Goal: Information Seeking & Learning: Learn about a topic

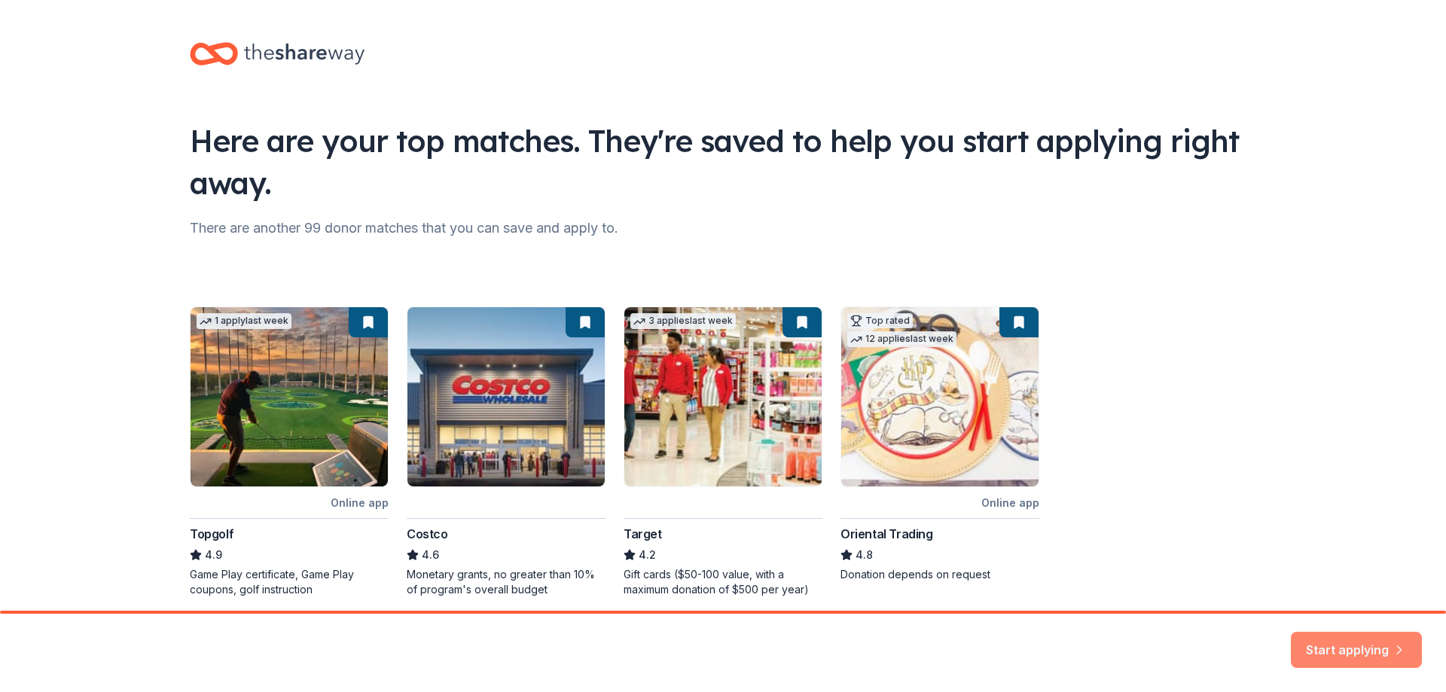
click at [1335, 642] on button "Start applying" at bounding box center [1356, 643] width 131 height 36
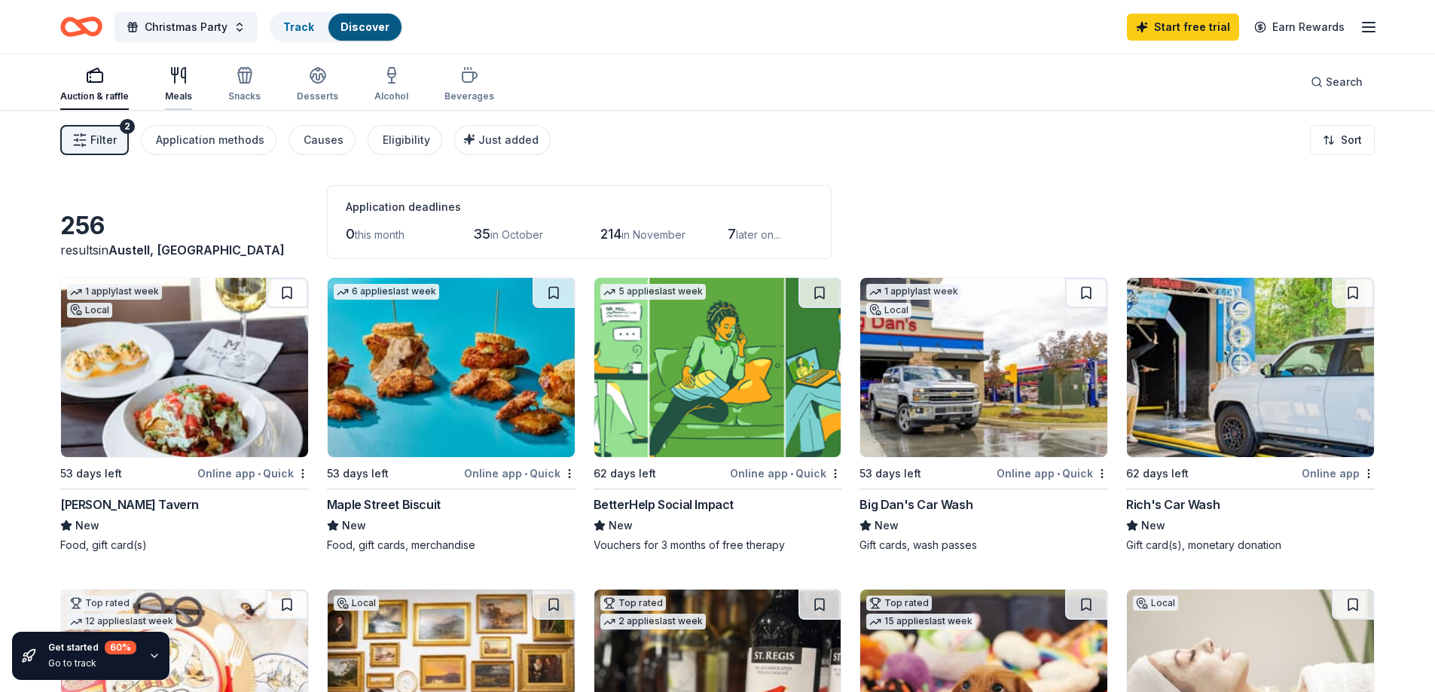
click at [181, 84] on div "Meals" at bounding box center [178, 84] width 27 height 36
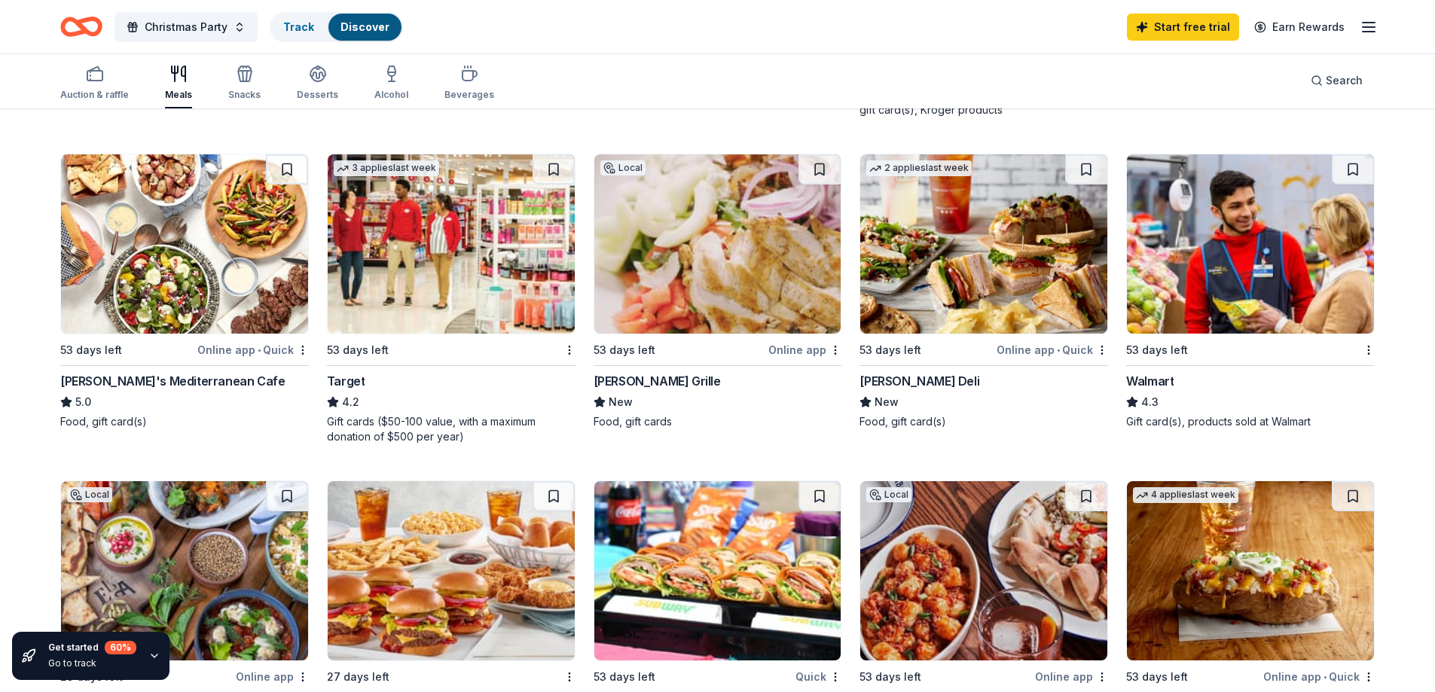
scroll to position [979, 0]
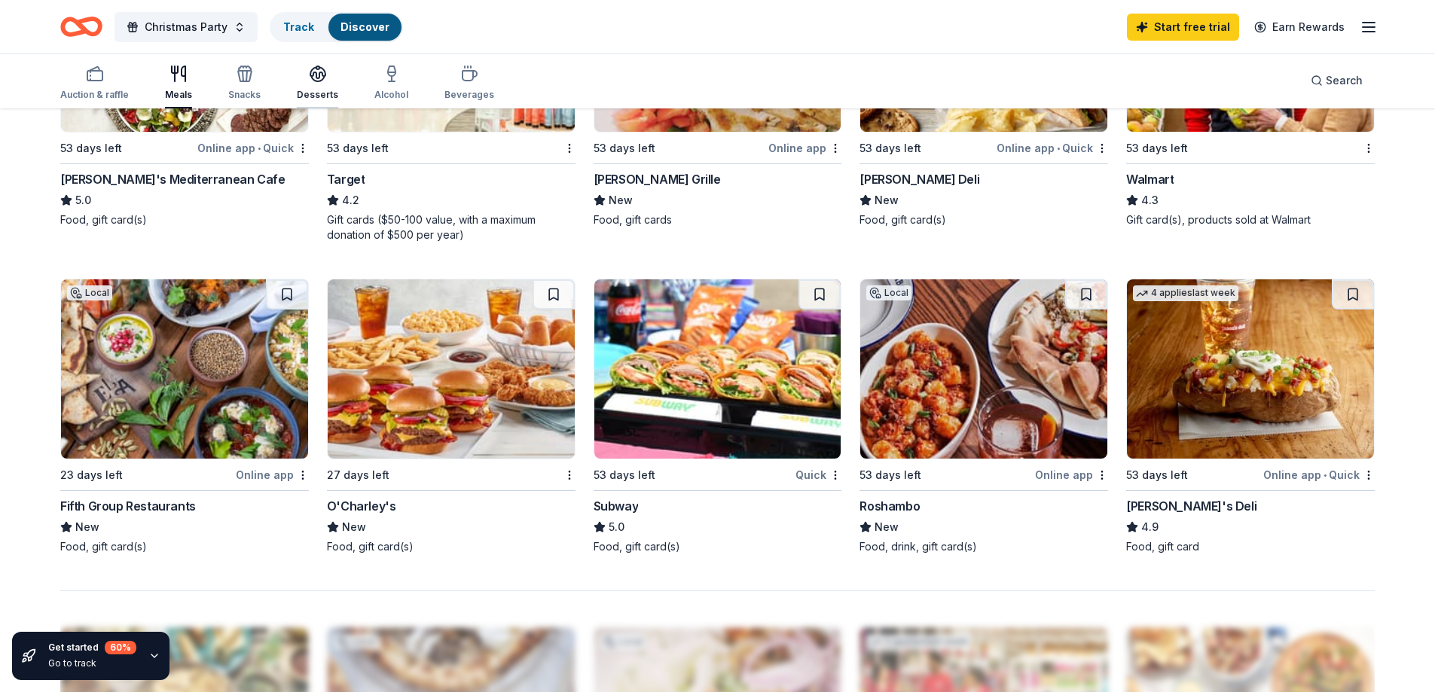
click at [315, 87] on div "Desserts" at bounding box center [317, 83] width 41 height 36
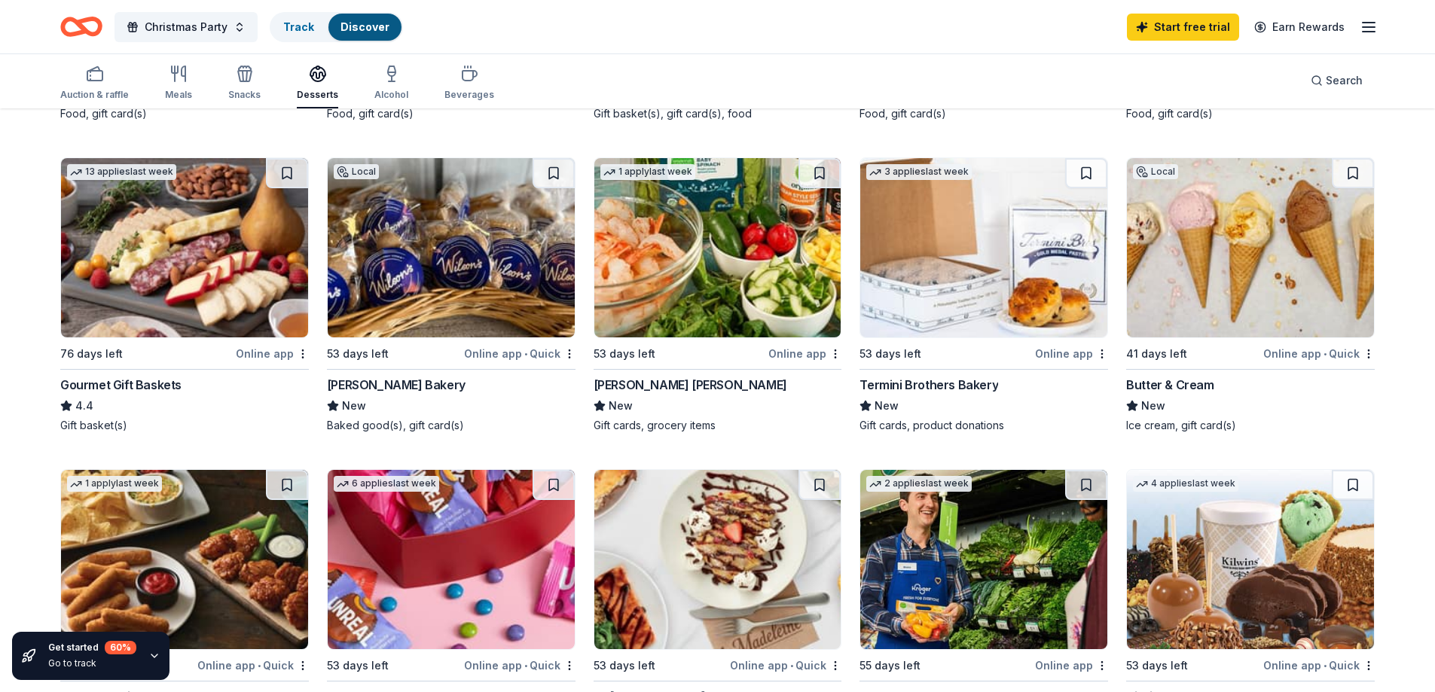
scroll to position [377, 0]
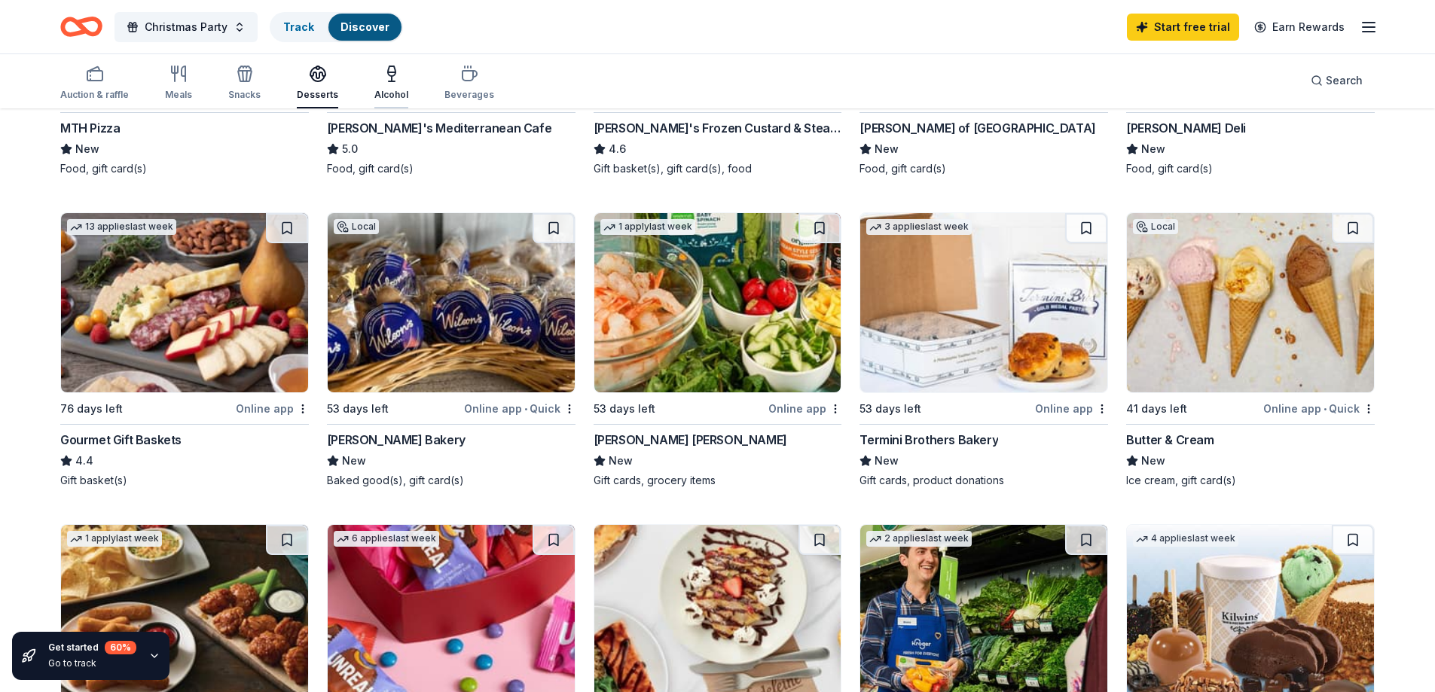
click at [396, 91] on div "Alcohol" at bounding box center [391, 95] width 34 height 12
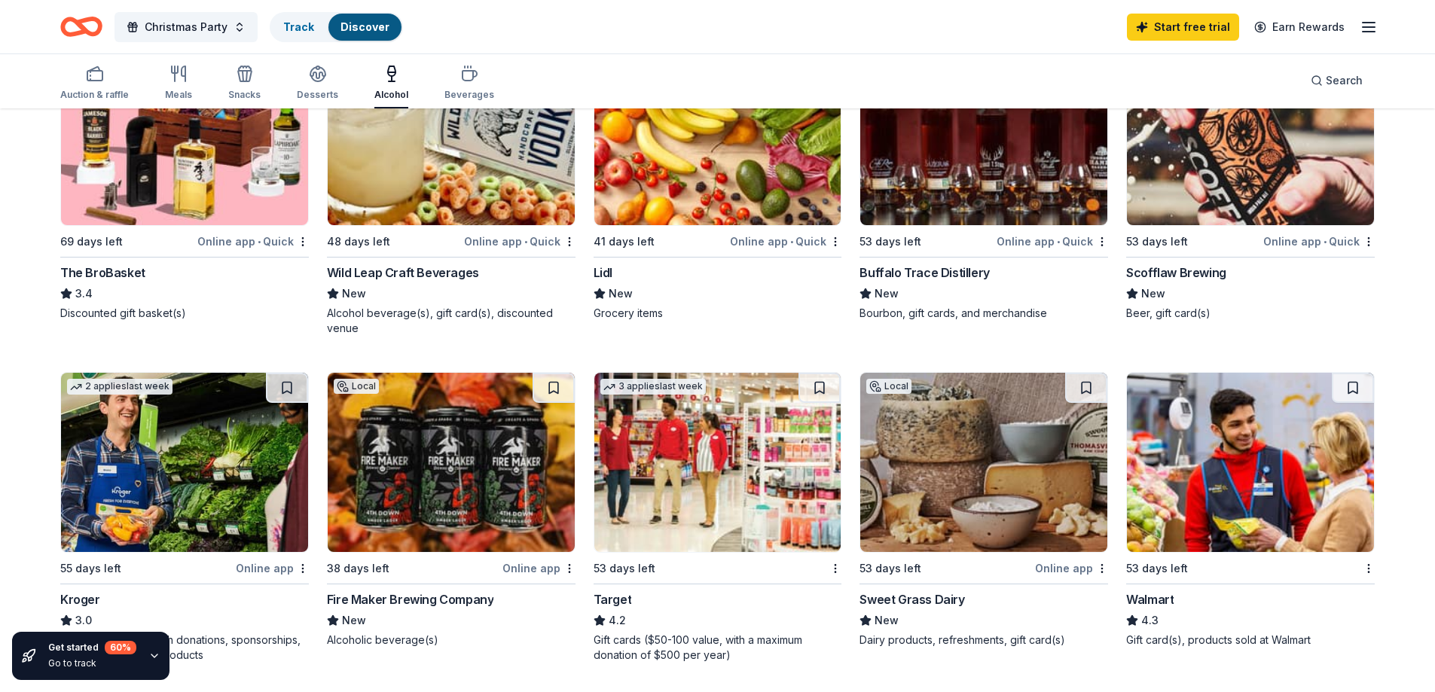
scroll to position [603, 0]
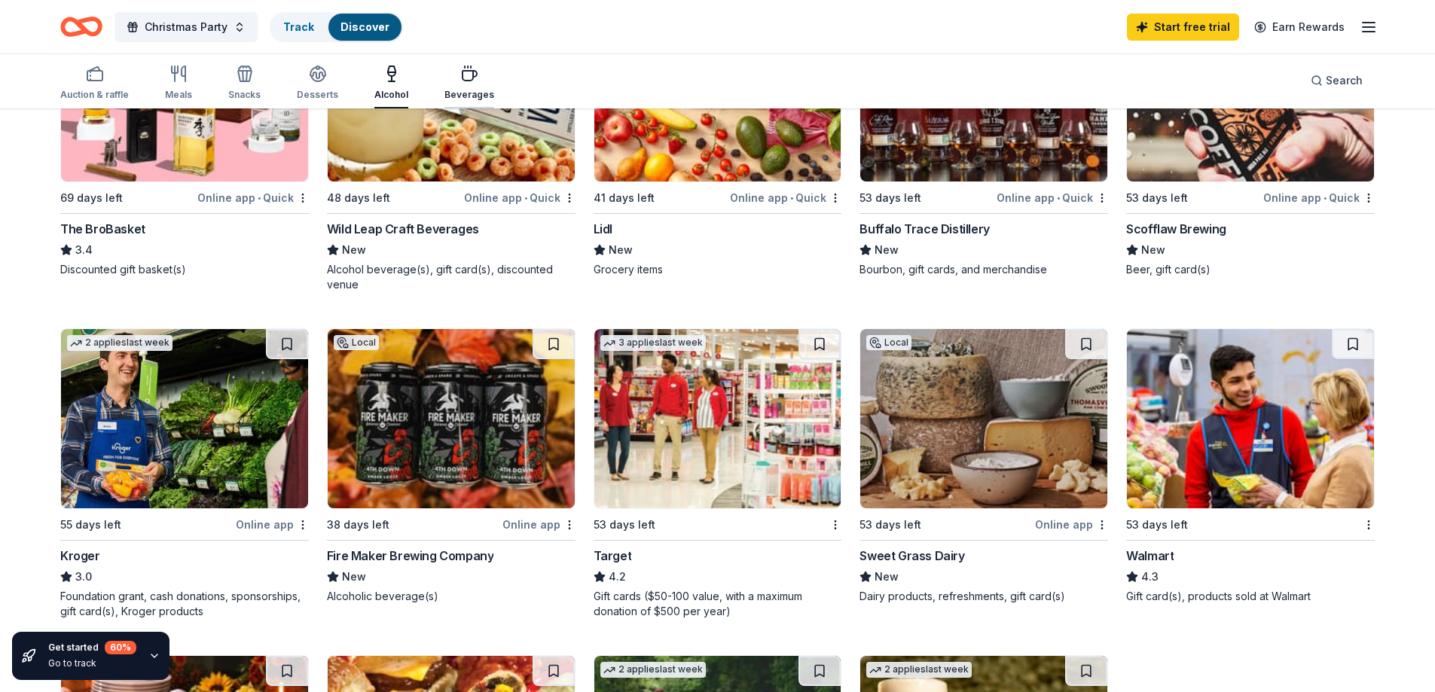
click at [455, 83] on div "Beverages" at bounding box center [469, 83] width 50 height 36
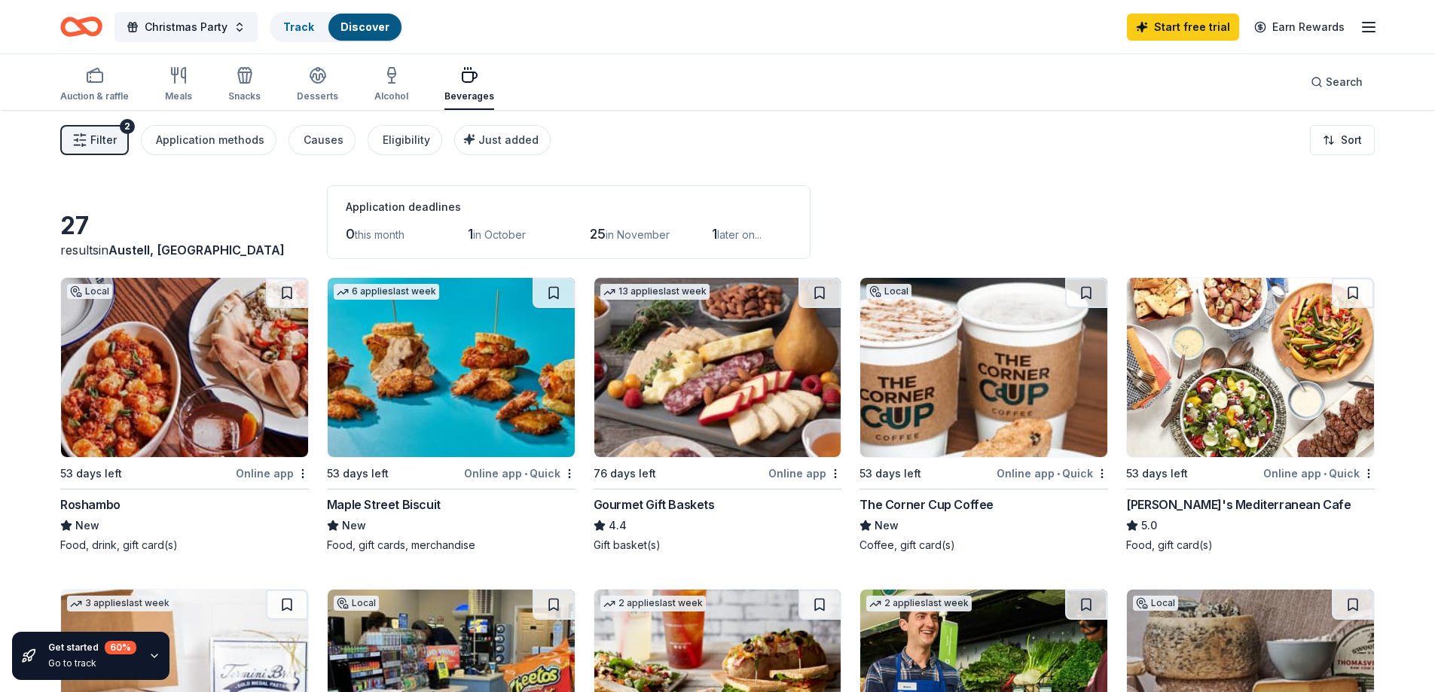
click at [105, 142] on span "Filter" at bounding box center [103, 140] width 26 height 18
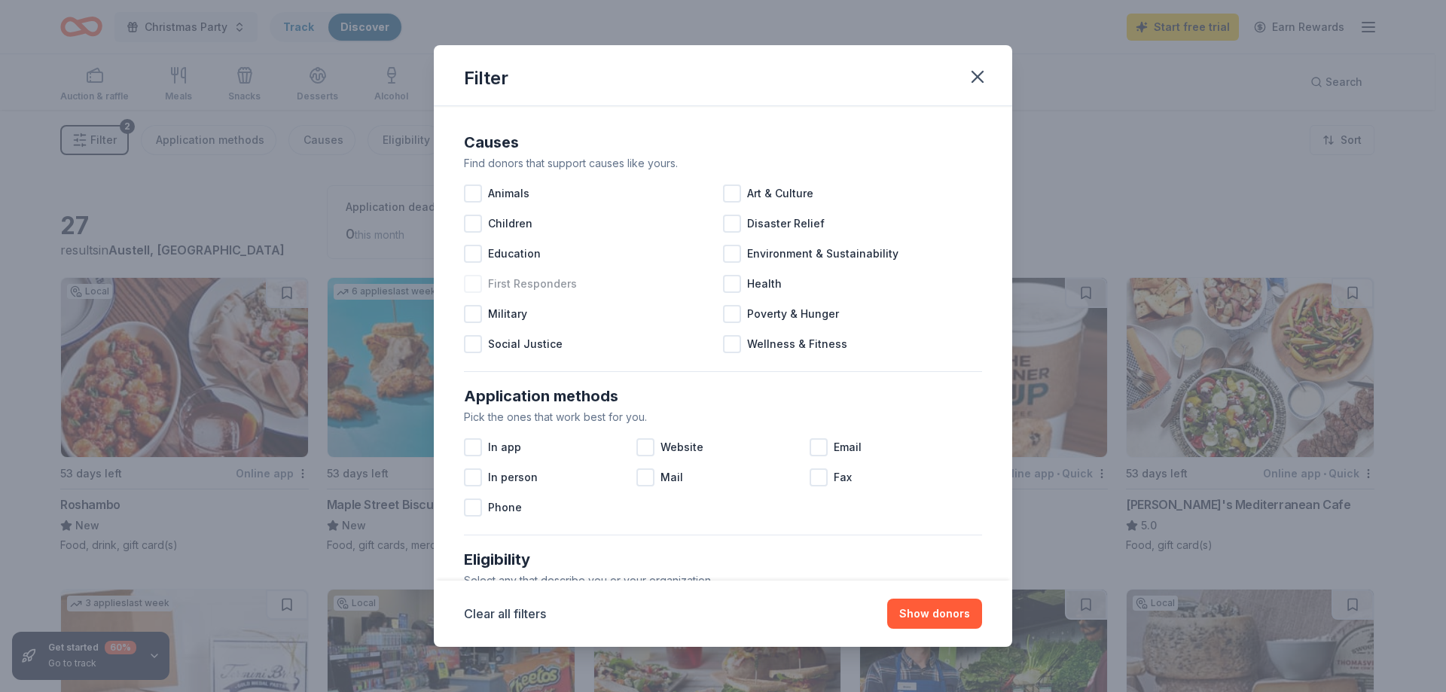
click at [484, 283] on div "First Responders" at bounding box center [593, 284] width 259 height 30
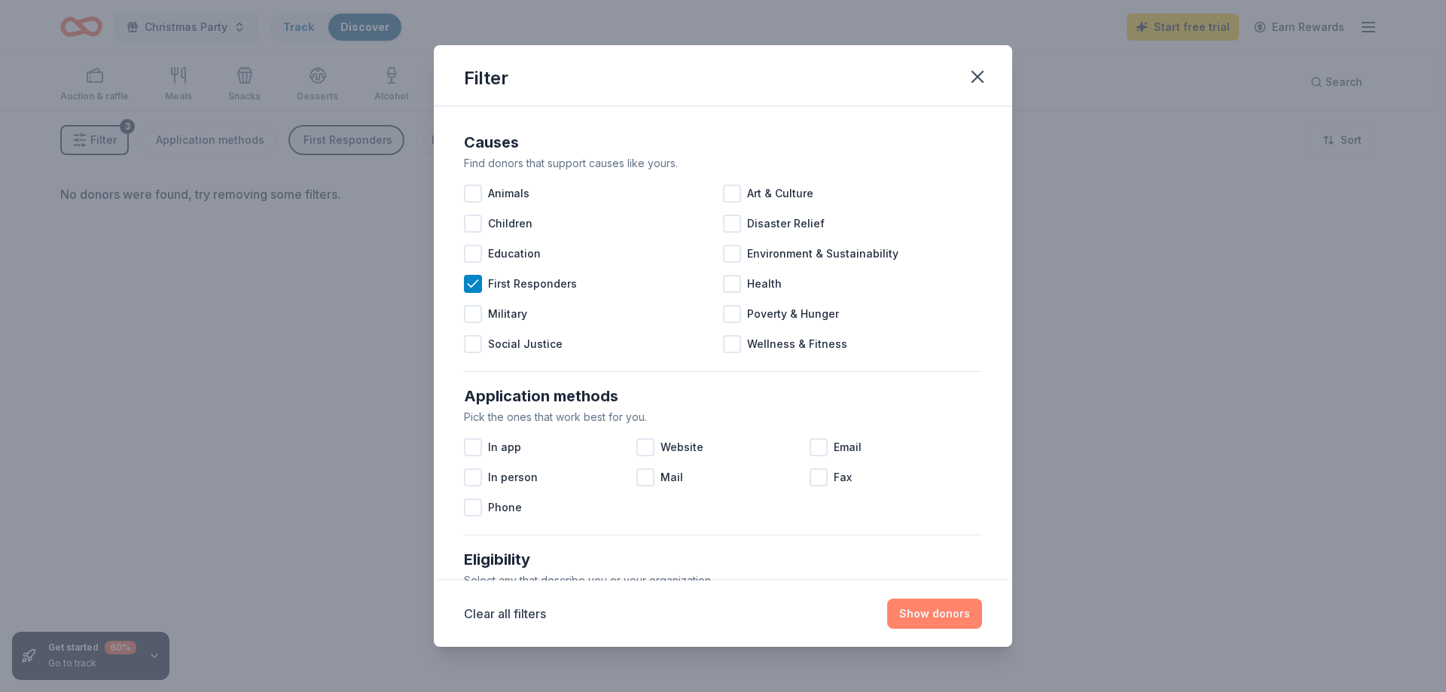
click at [917, 604] on button "Show donors" at bounding box center [934, 614] width 95 height 30
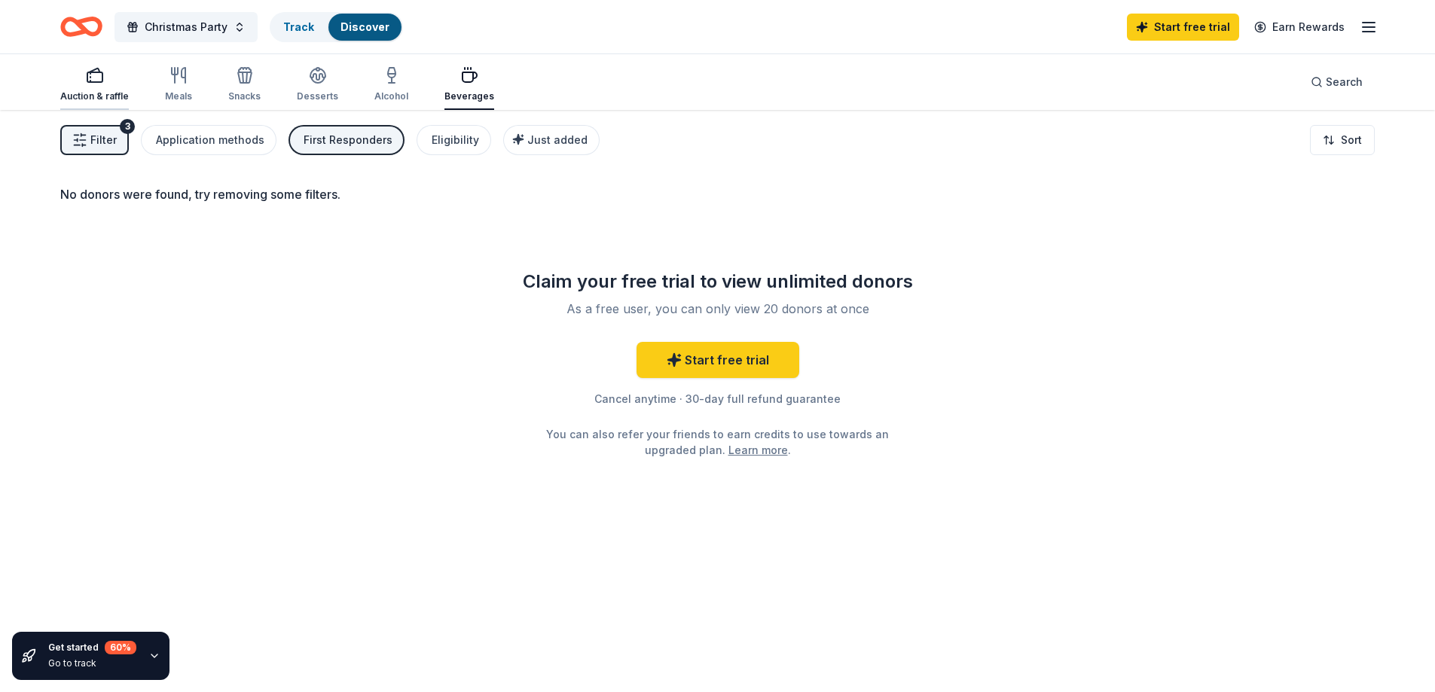
click at [105, 79] on div "button" at bounding box center [94, 75] width 69 height 18
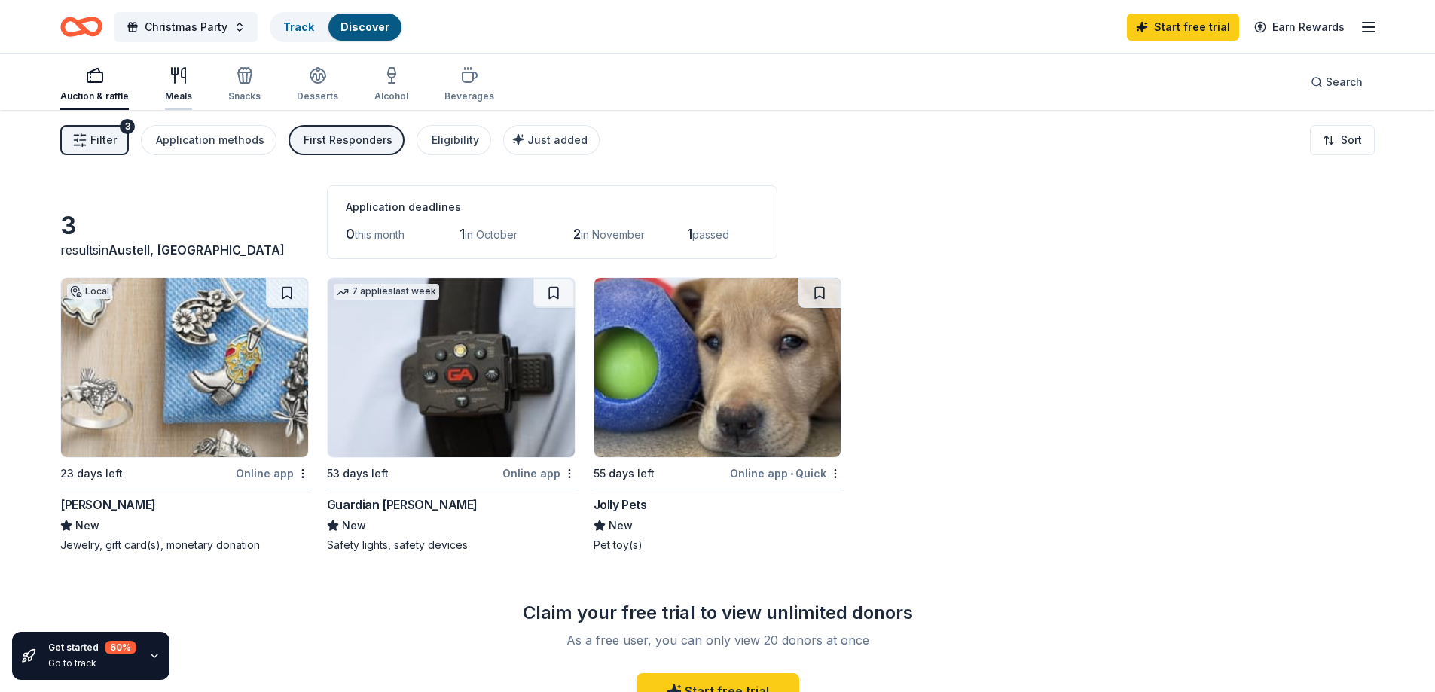
click at [170, 63] on button "Meals" at bounding box center [178, 85] width 27 height 50
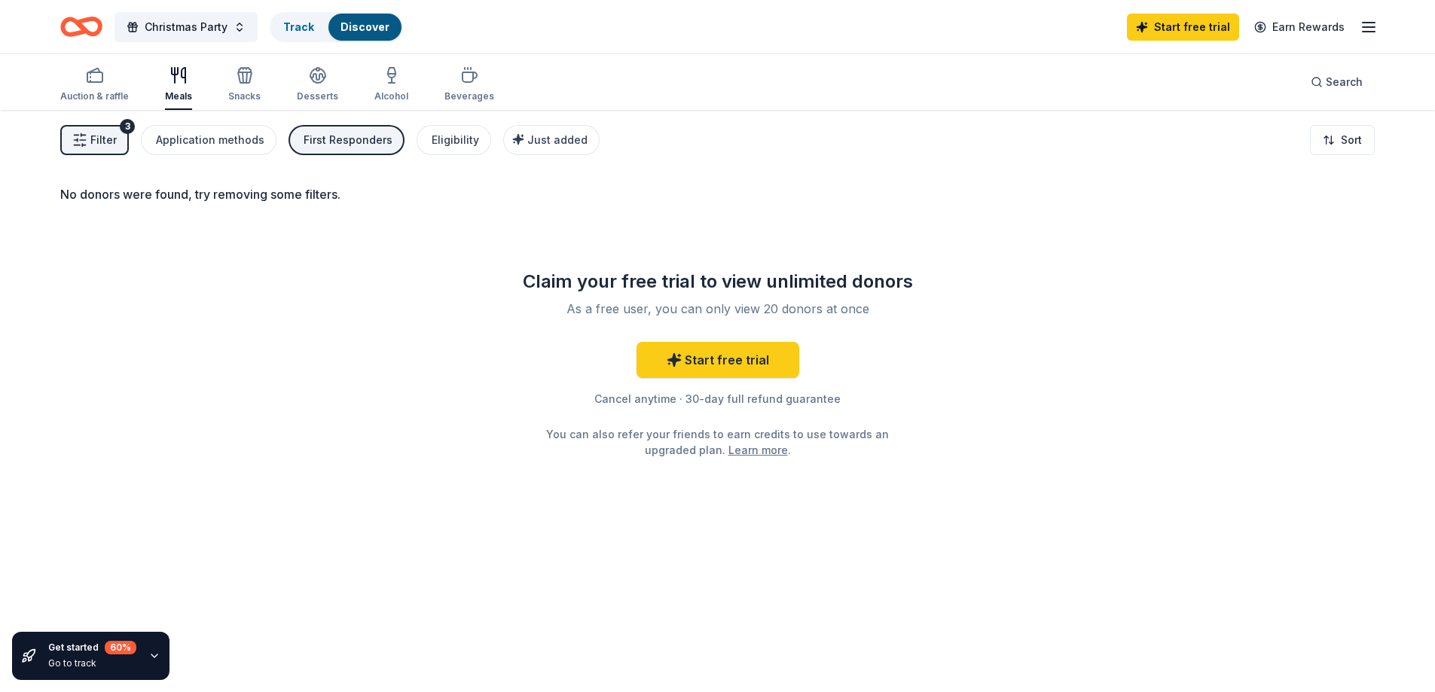
click at [210, 93] on div "Auction & raffle Meals Snacks Desserts Alcohol Beverages" at bounding box center [277, 85] width 434 height 50
click at [240, 90] on div "Snacks" at bounding box center [244, 84] width 32 height 36
click at [324, 87] on div "Desserts" at bounding box center [317, 84] width 41 height 36
click at [383, 84] on icon "button" at bounding box center [392, 75] width 18 height 18
click at [471, 90] on div "Beverages" at bounding box center [469, 84] width 50 height 36
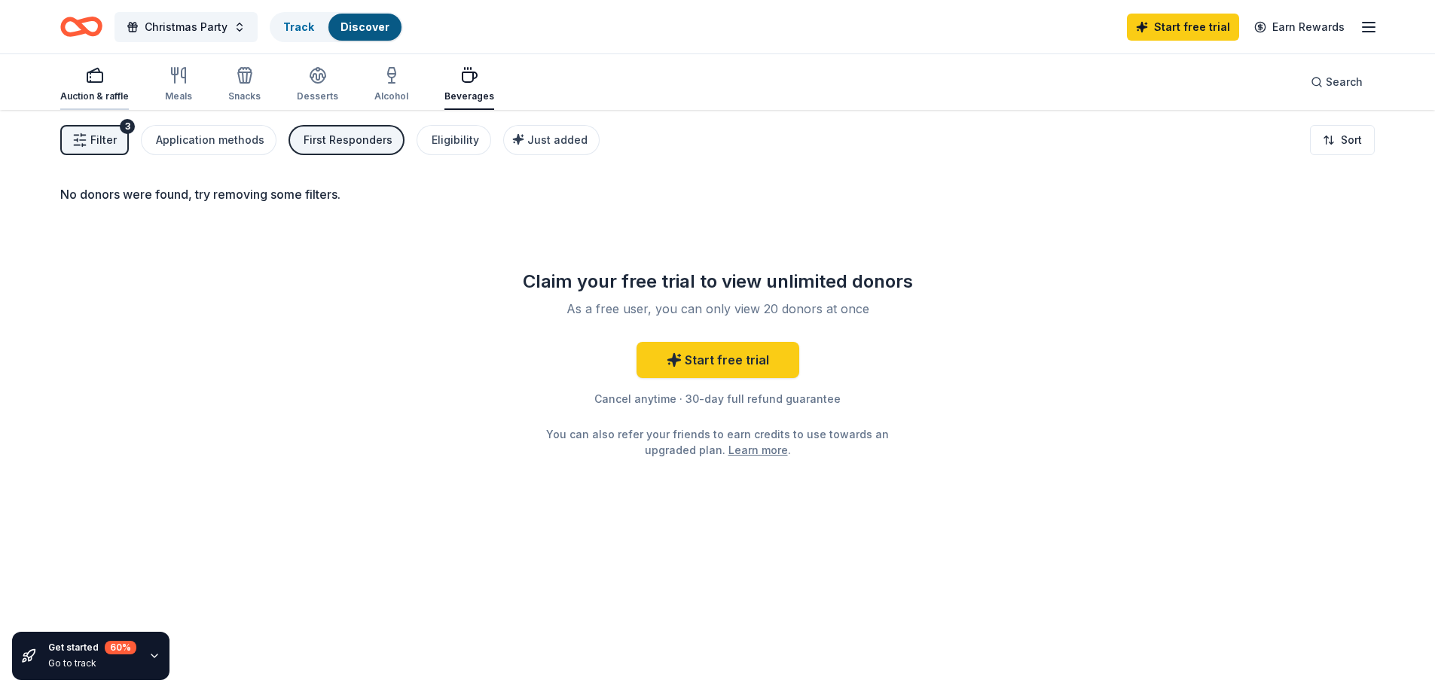
click at [82, 87] on div "Auction & raffle" at bounding box center [94, 84] width 69 height 36
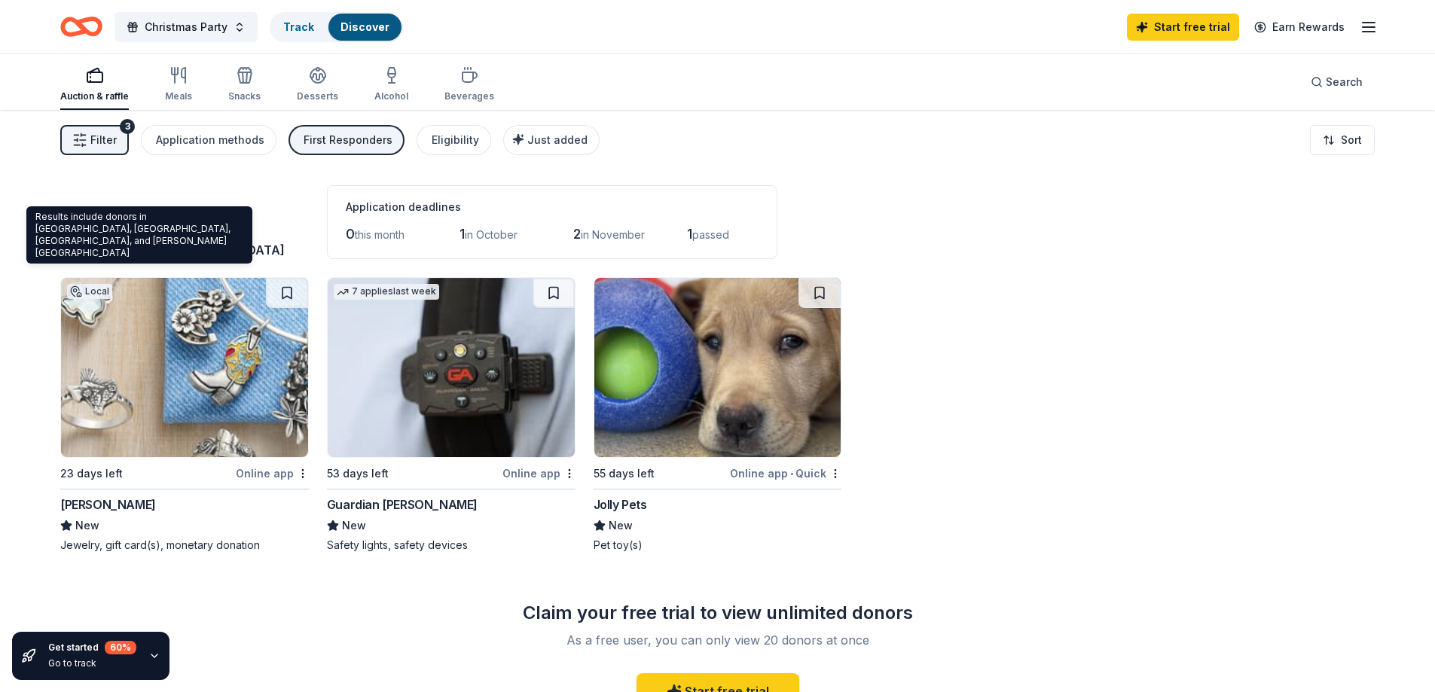
click at [138, 252] on span "Austell, [GEOGRAPHIC_DATA]" at bounding box center [196, 250] width 176 height 15
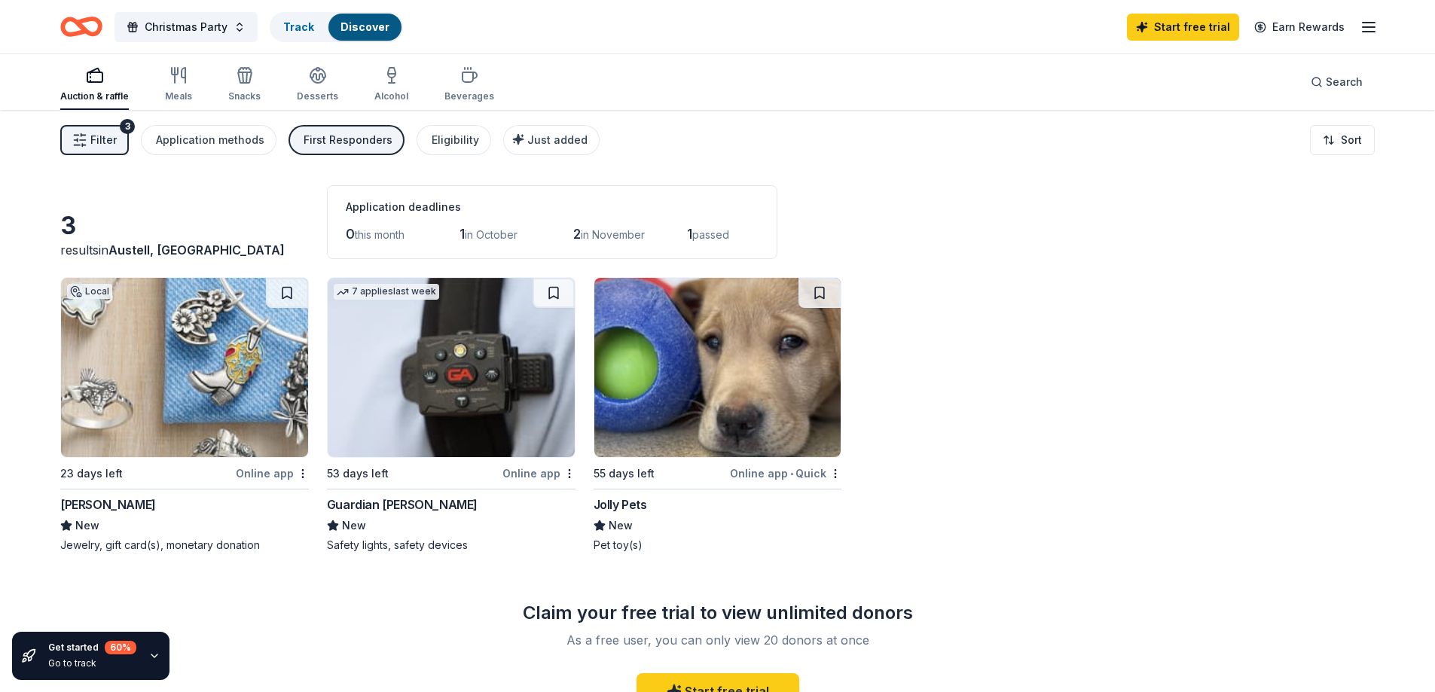
click at [335, 147] on div "First Responders" at bounding box center [348, 140] width 89 height 18
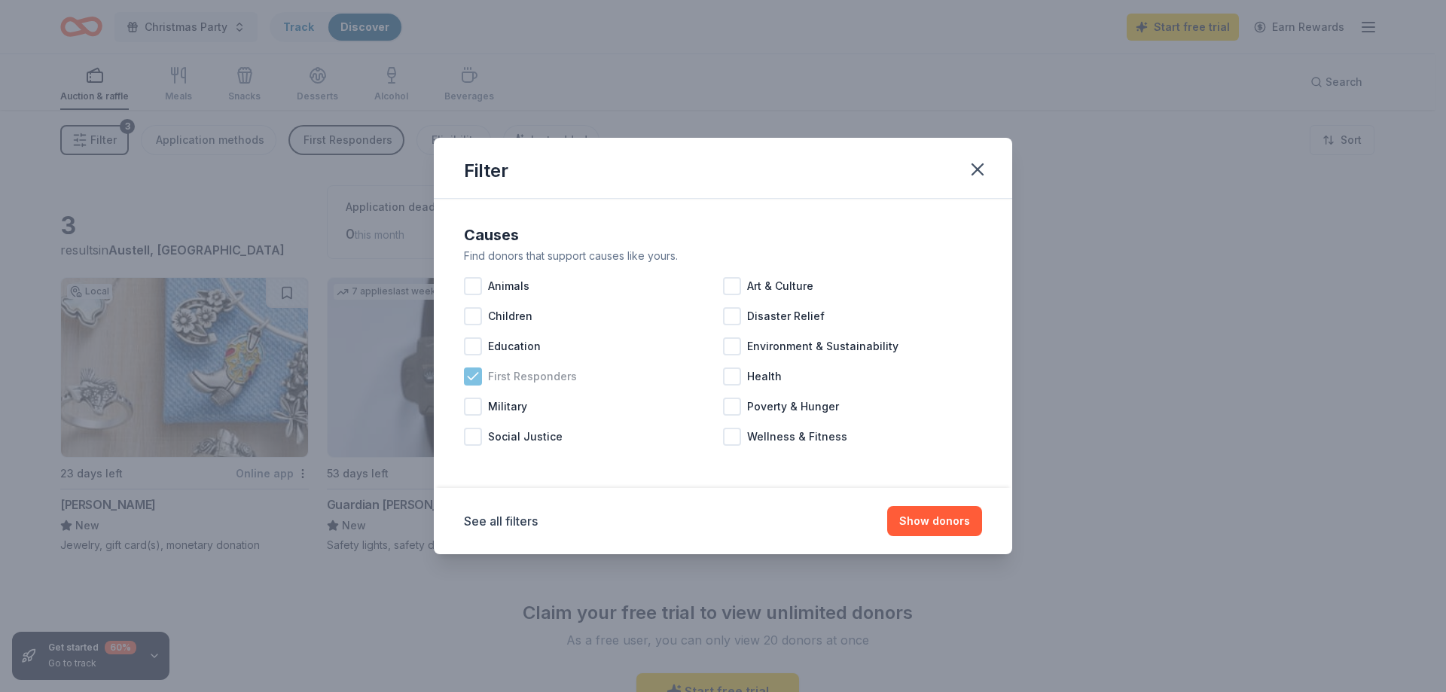
click at [488, 373] on span "First Responders" at bounding box center [532, 377] width 89 height 18
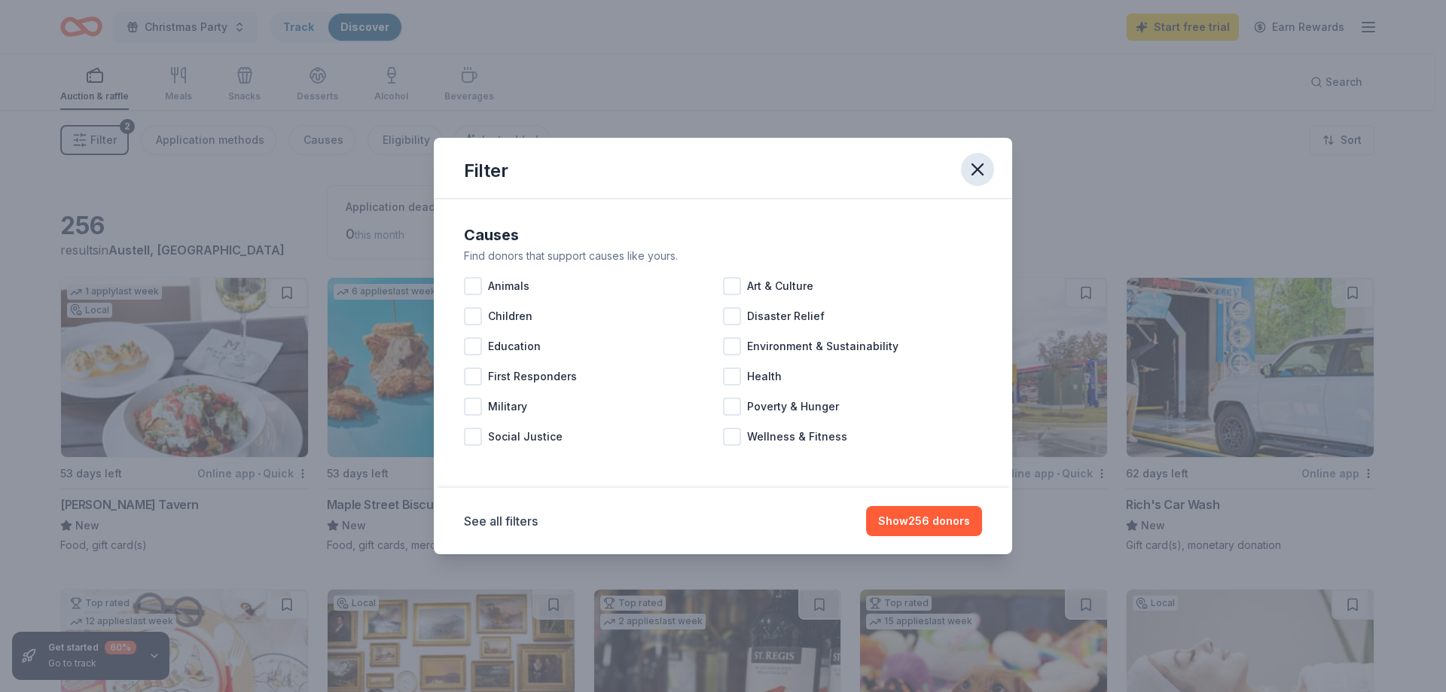
click at [978, 176] on icon "button" at bounding box center [977, 169] width 21 height 21
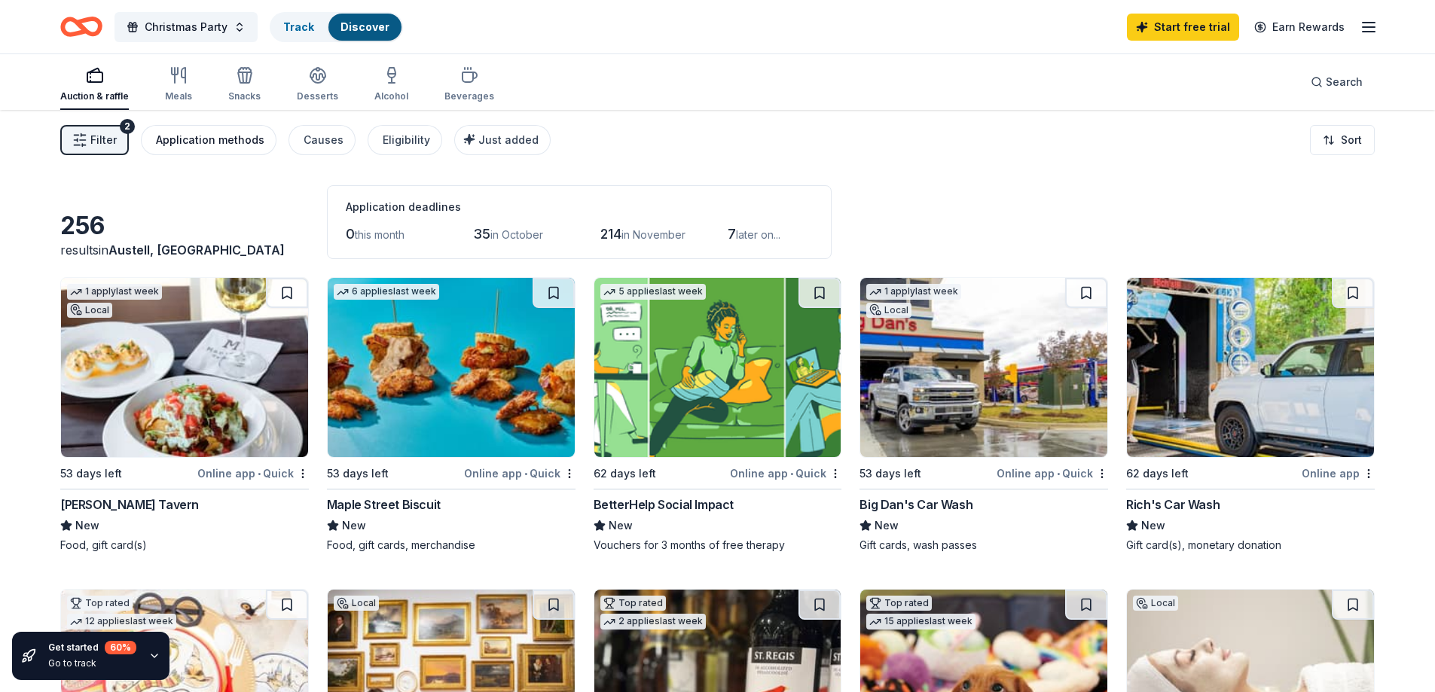
click at [212, 148] on div "Application methods" at bounding box center [210, 140] width 108 height 18
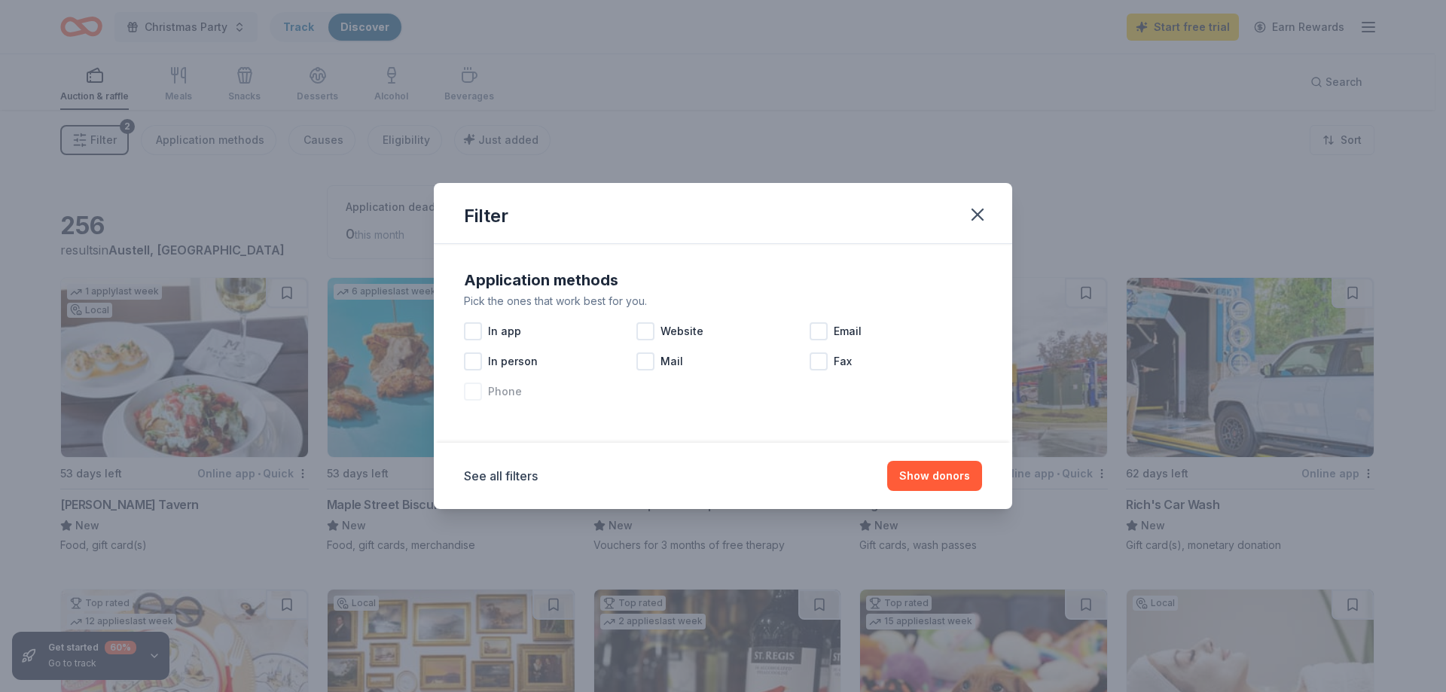
click at [511, 399] on span "Phone" at bounding box center [505, 392] width 34 height 18
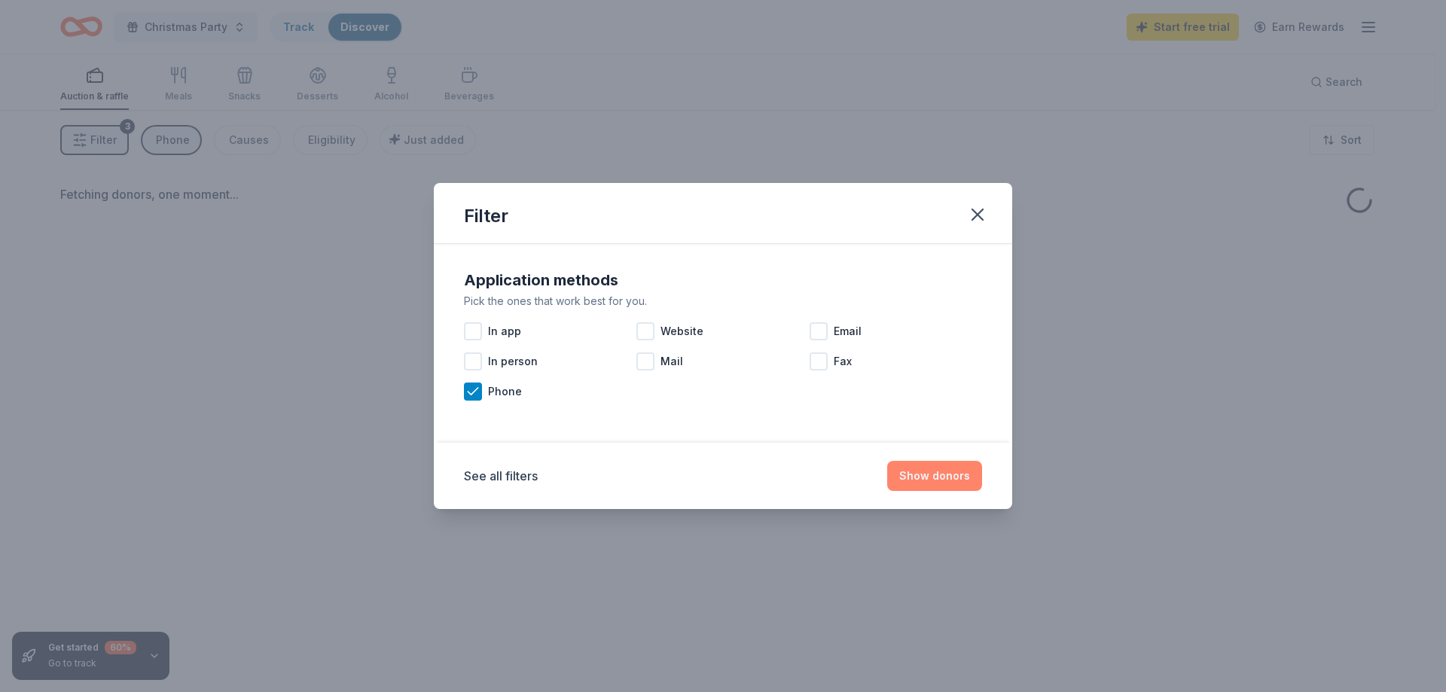
click at [956, 481] on button "Show donors" at bounding box center [934, 476] width 95 height 30
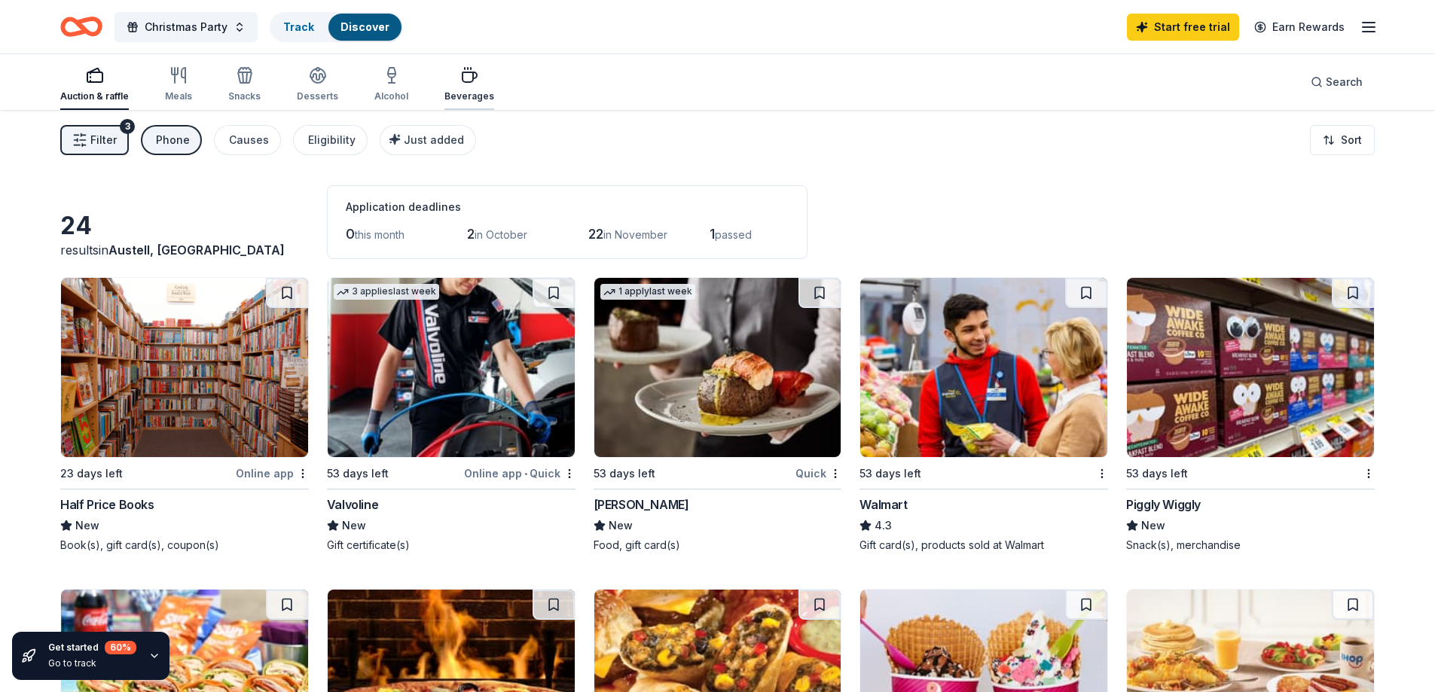
click at [472, 84] on div "Beverages" at bounding box center [469, 84] width 50 height 36
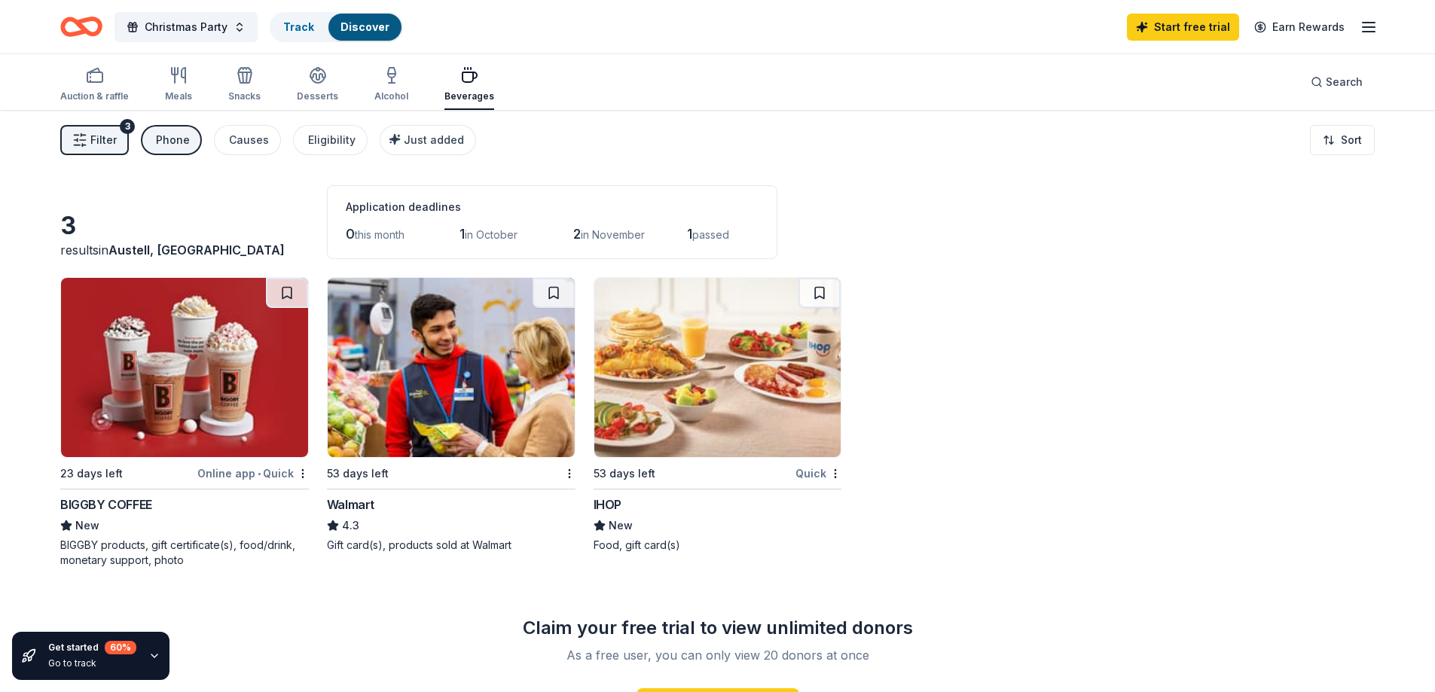
click at [193, 87] on div "Auction & raffle Meals Snacks Desserts Alcohol Beverages" at bounding box center [277, 85] width 434 height 50
click at [185, 90] on div "Meals" at bounding box center [178, 96] width 27 height 12
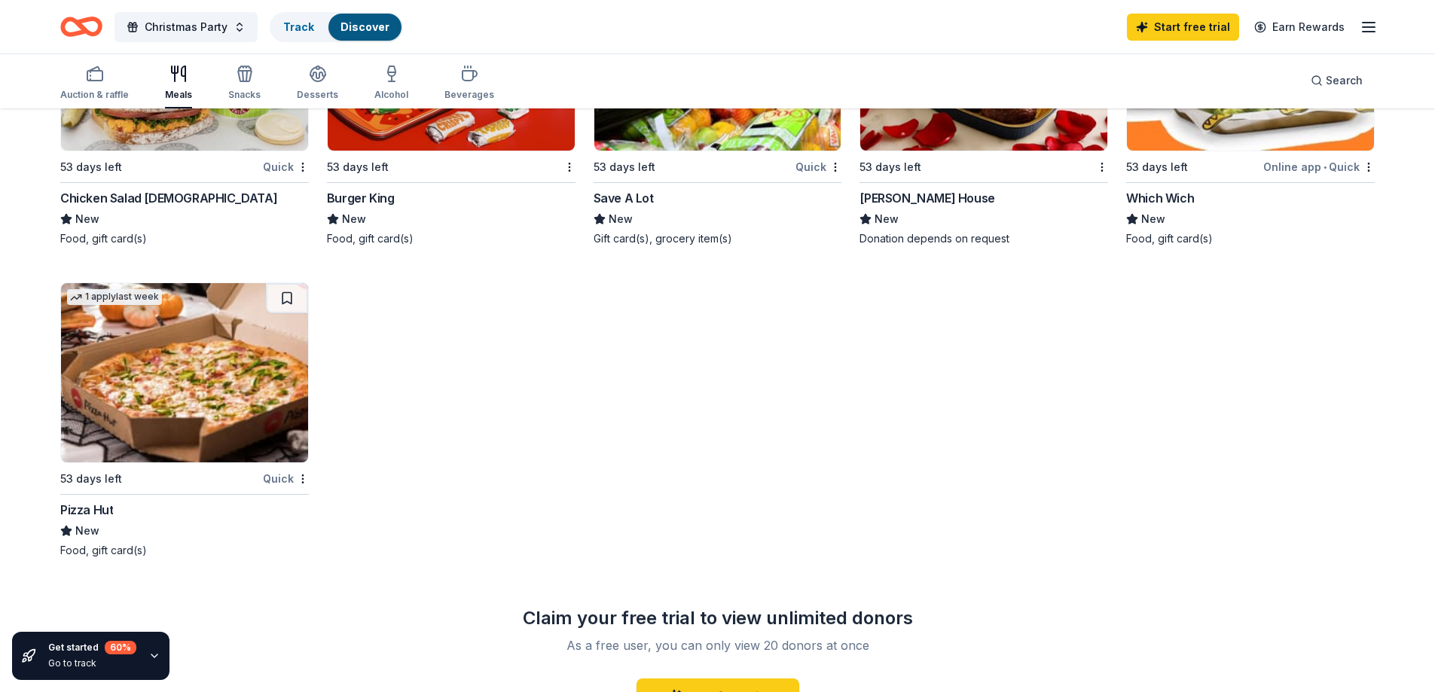
scroll to position [979, 0]
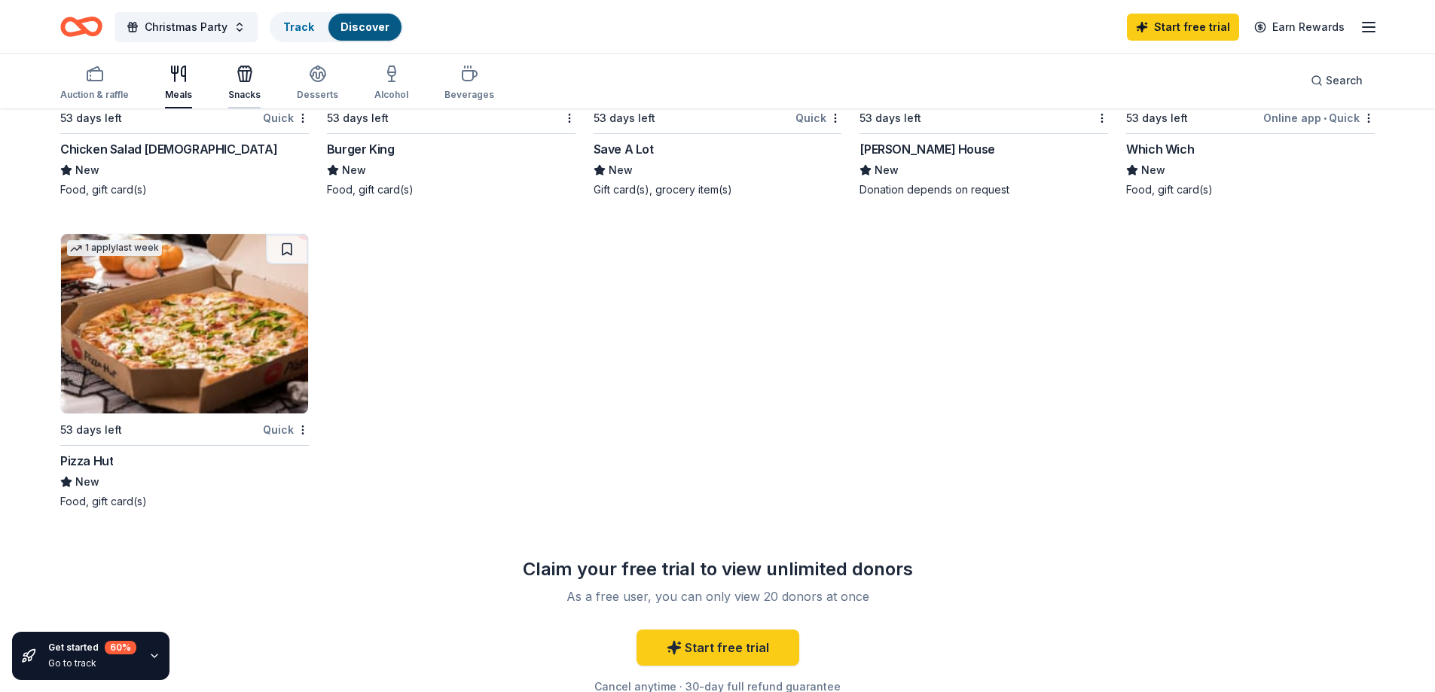
click at [228, 78] on div "button" at bounding box center [244, 74] width 32 height 18
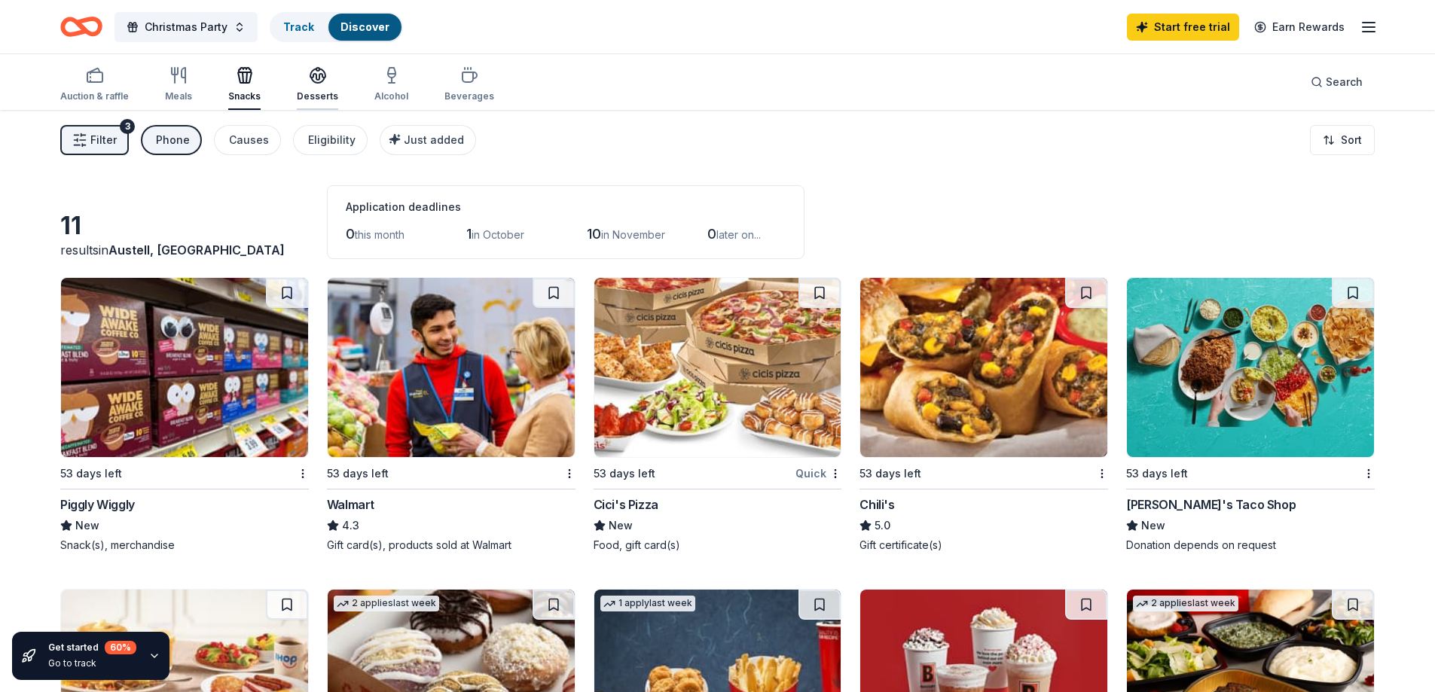
click at [323, 90] on div "Desserts" at bounding box center [317, 96] width 41 height 12
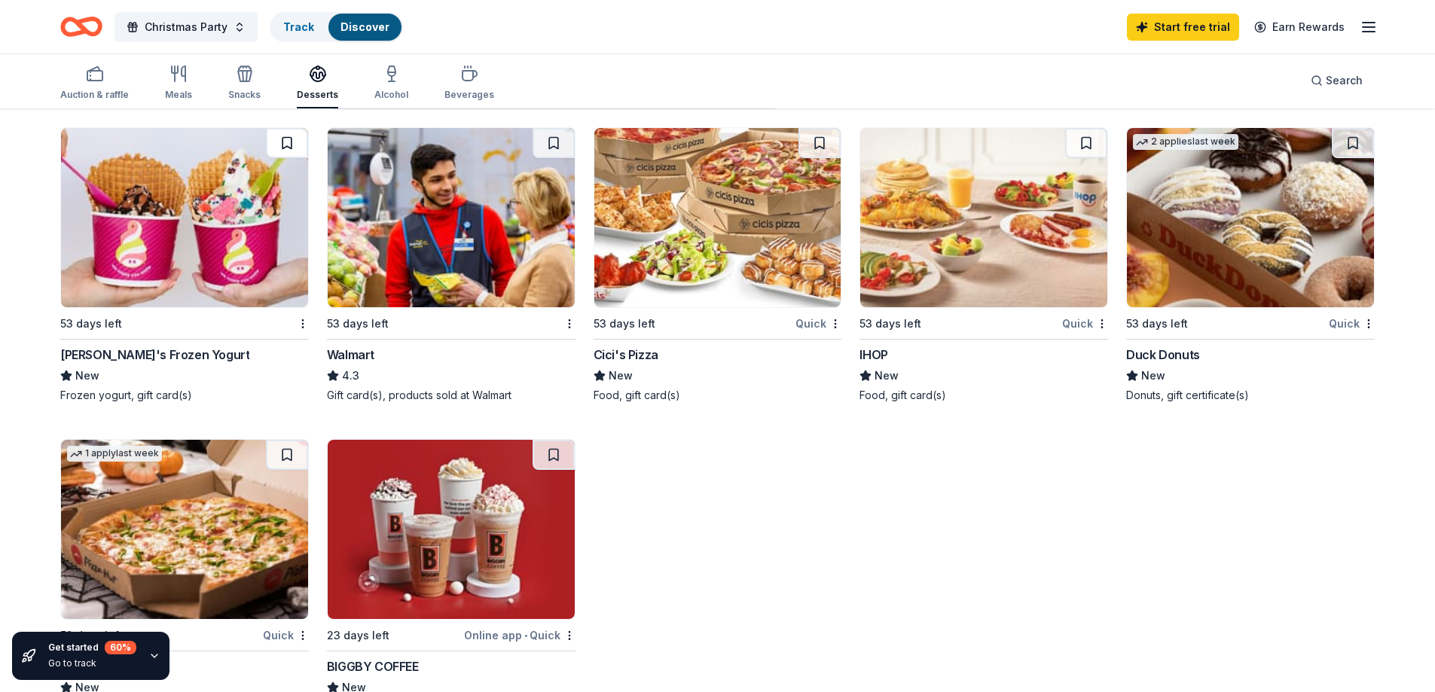
scroll to position [151, 0]
click at [395, 78] on div "button" at bounding box center [391, 74] width 34 height 18
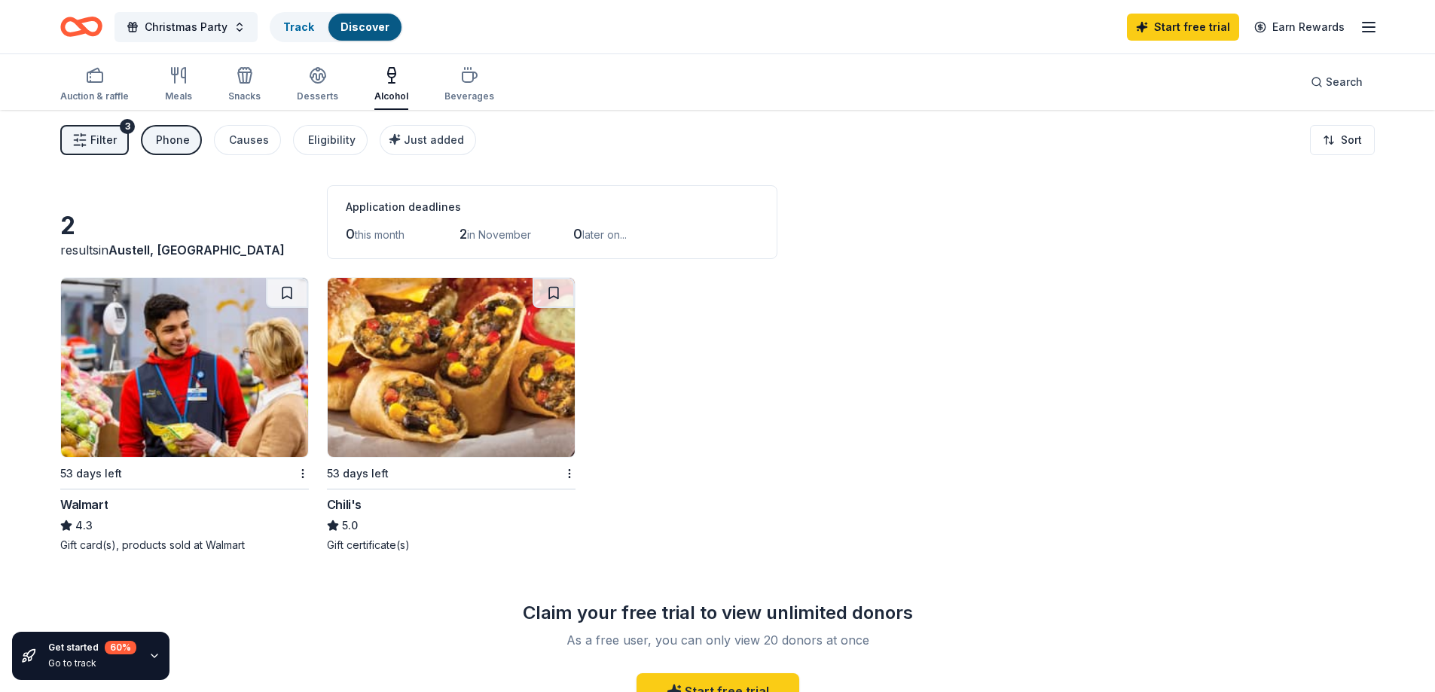
click at [172, 142] on div "Phone" at bounding box center [173, 140] width 34 height 18
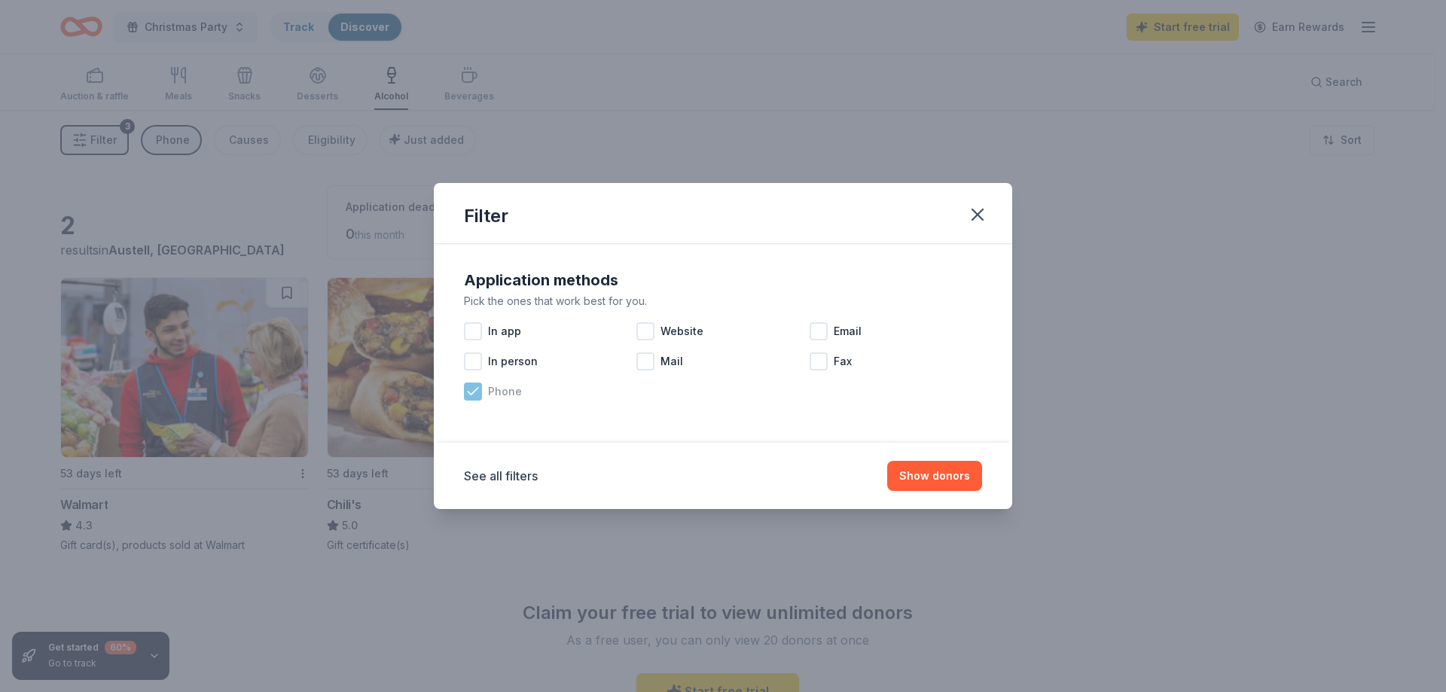
click at [468, 391] on icon at bounding box center [472, 391] width 15 height 15
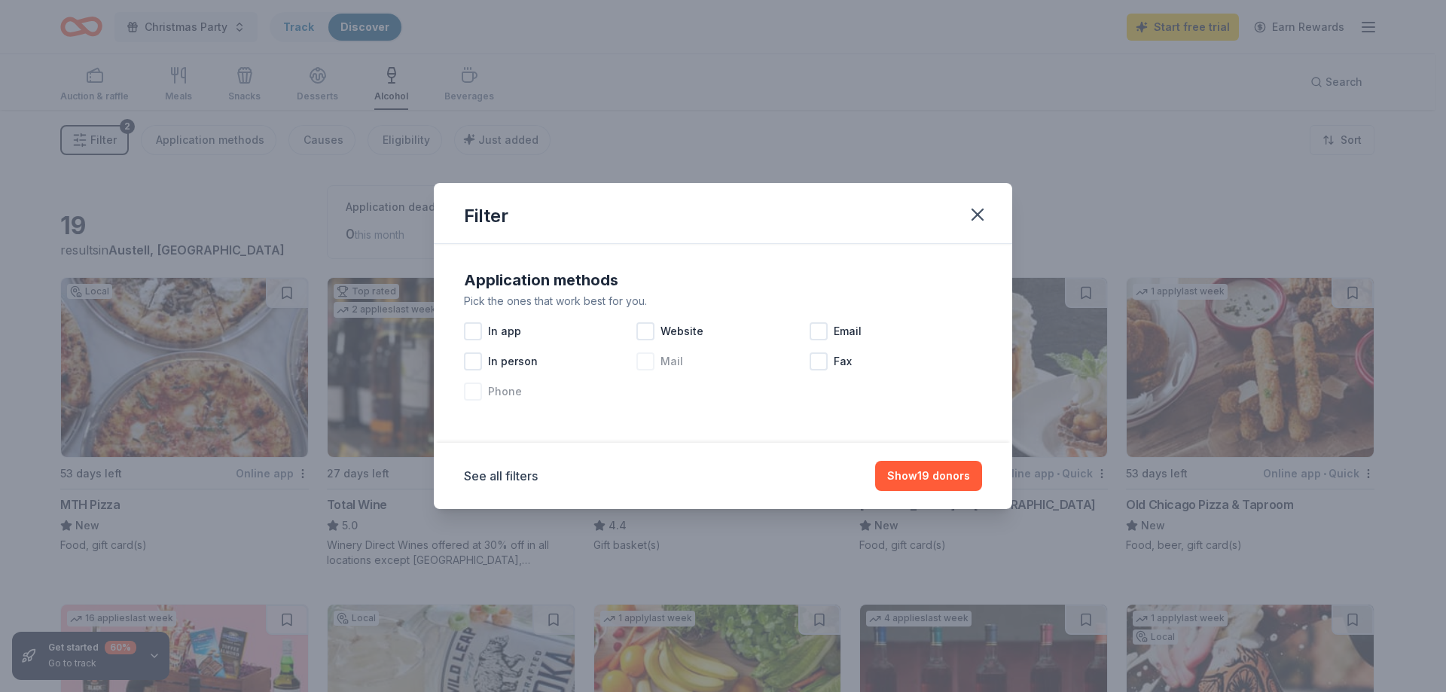
click at [807, 351] on div "Mail" at bounding box center [722, 361] width 172 height 30
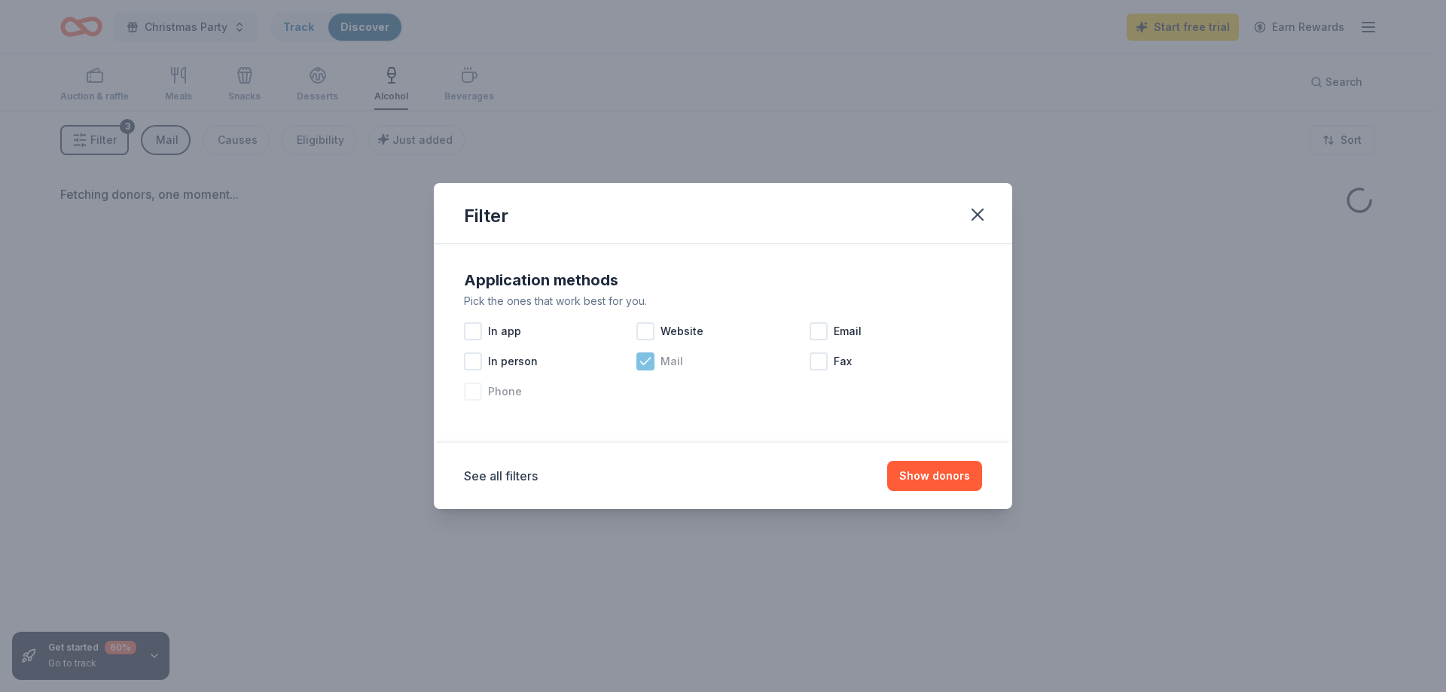
click at [642, 364] on icon at bounding box center [645, 361] width 15 height 15
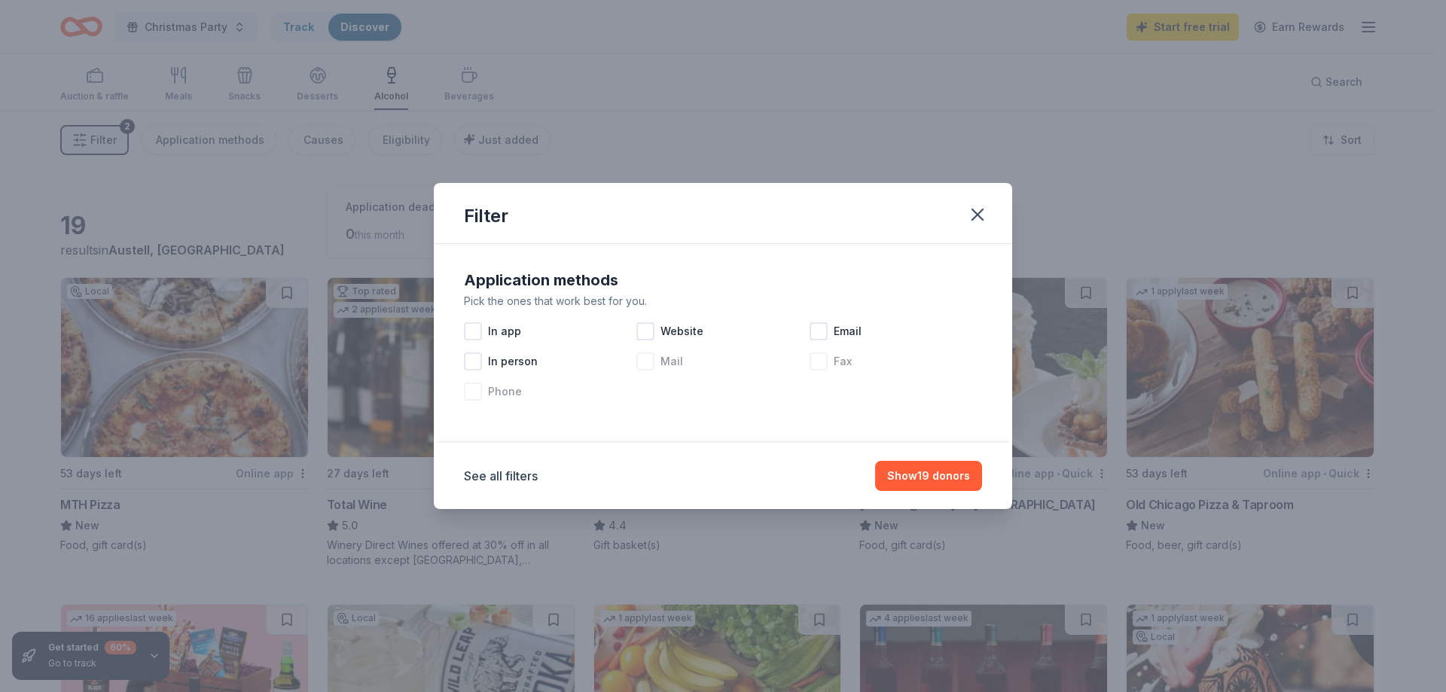
click at [815, 362] on div at bounding box center [819, 361] width 18 height 18
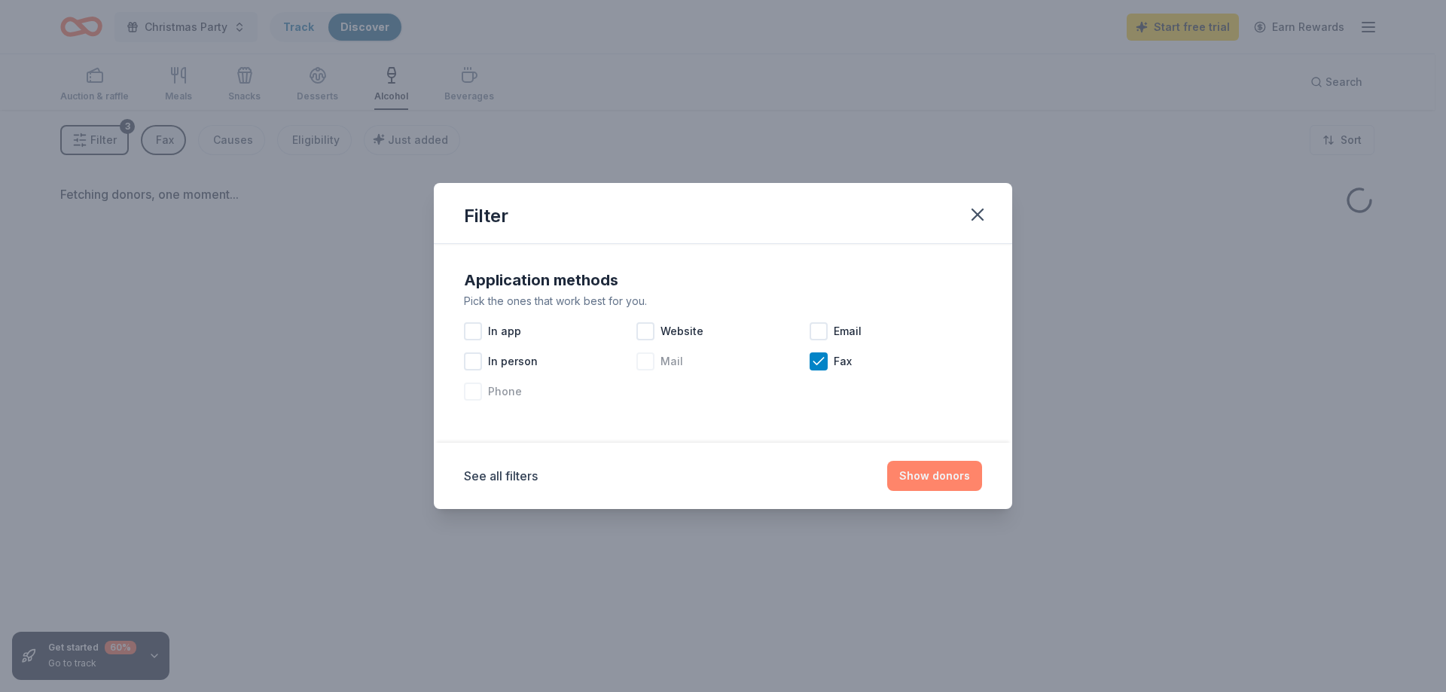
click at [910, 471] on button "Show donors" at bounding box center [934, 476] width 95 height 30
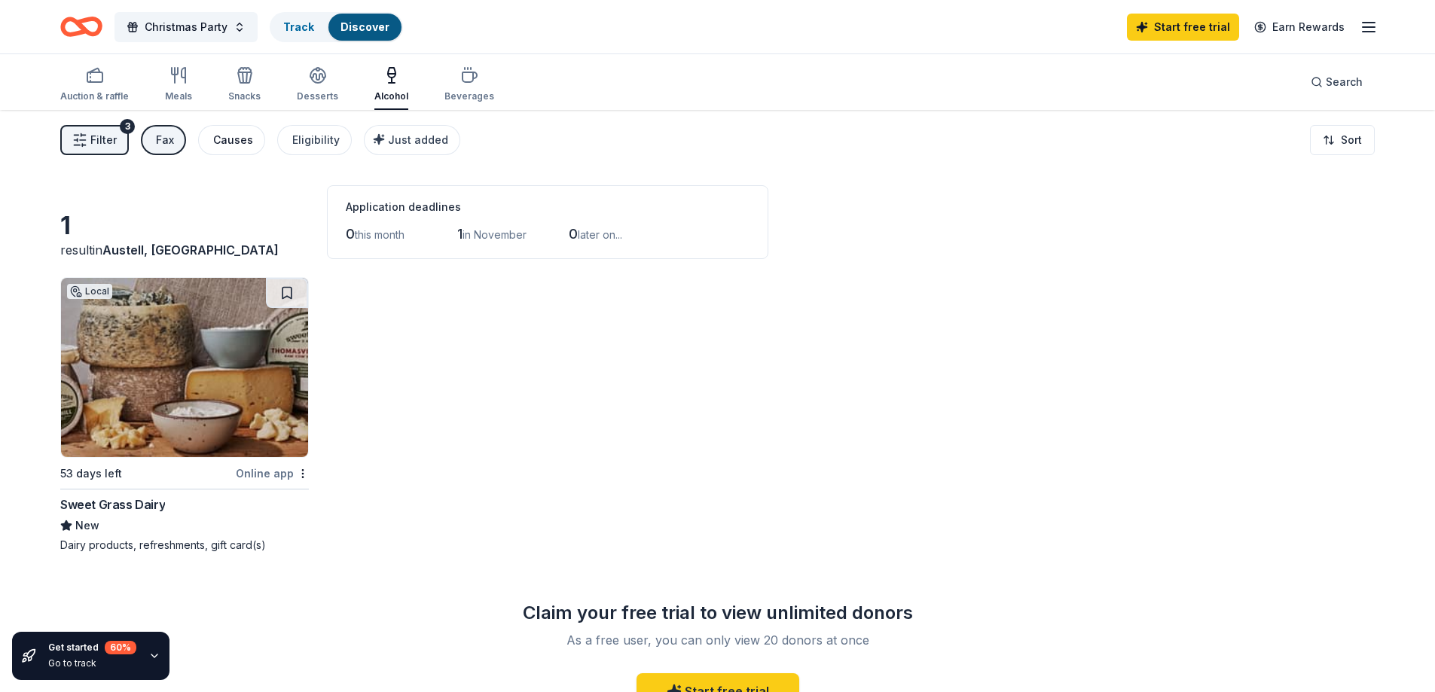
click at [232, 149] on button "Causes" at bounding box center [231, 140] width 67 height 30
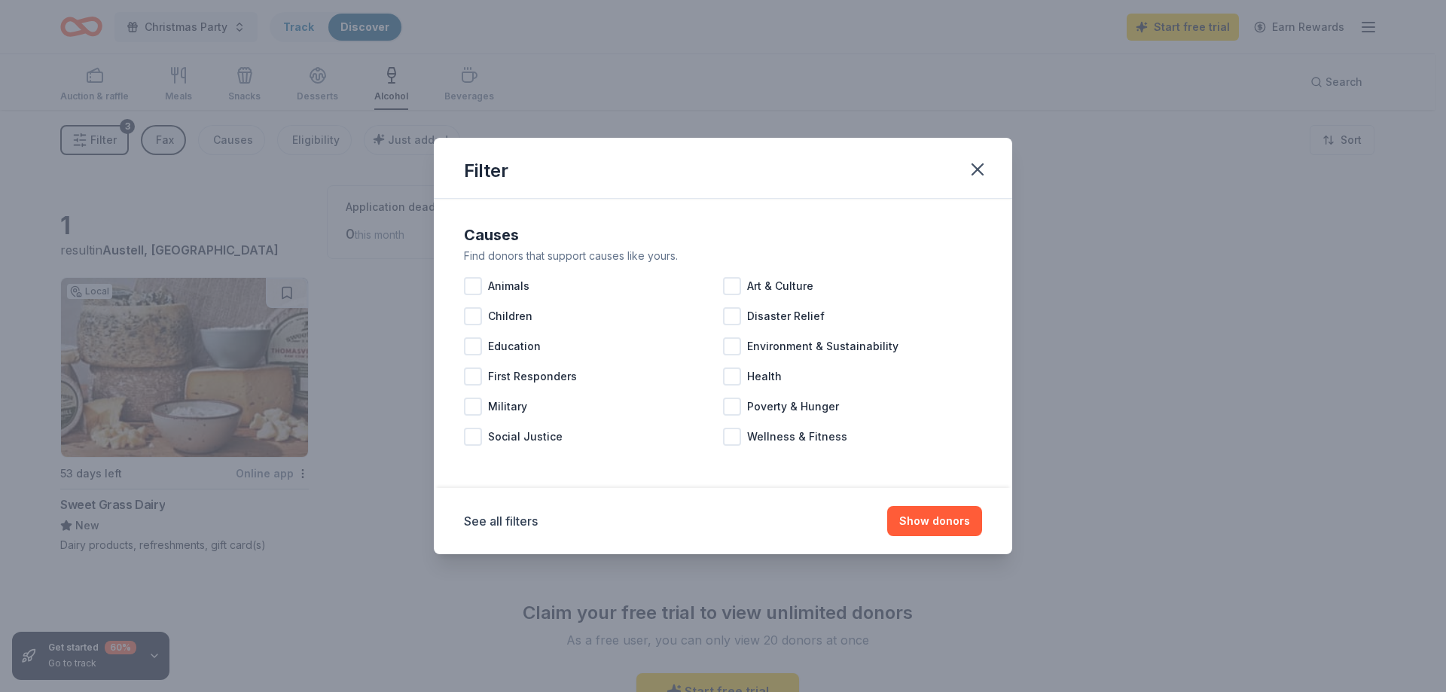
click at [214, 196] on div "Filter Causes Find donors that support causes like yours. Animals Art & Culture…" at bounding box center [723, 346] width 1446 height 692
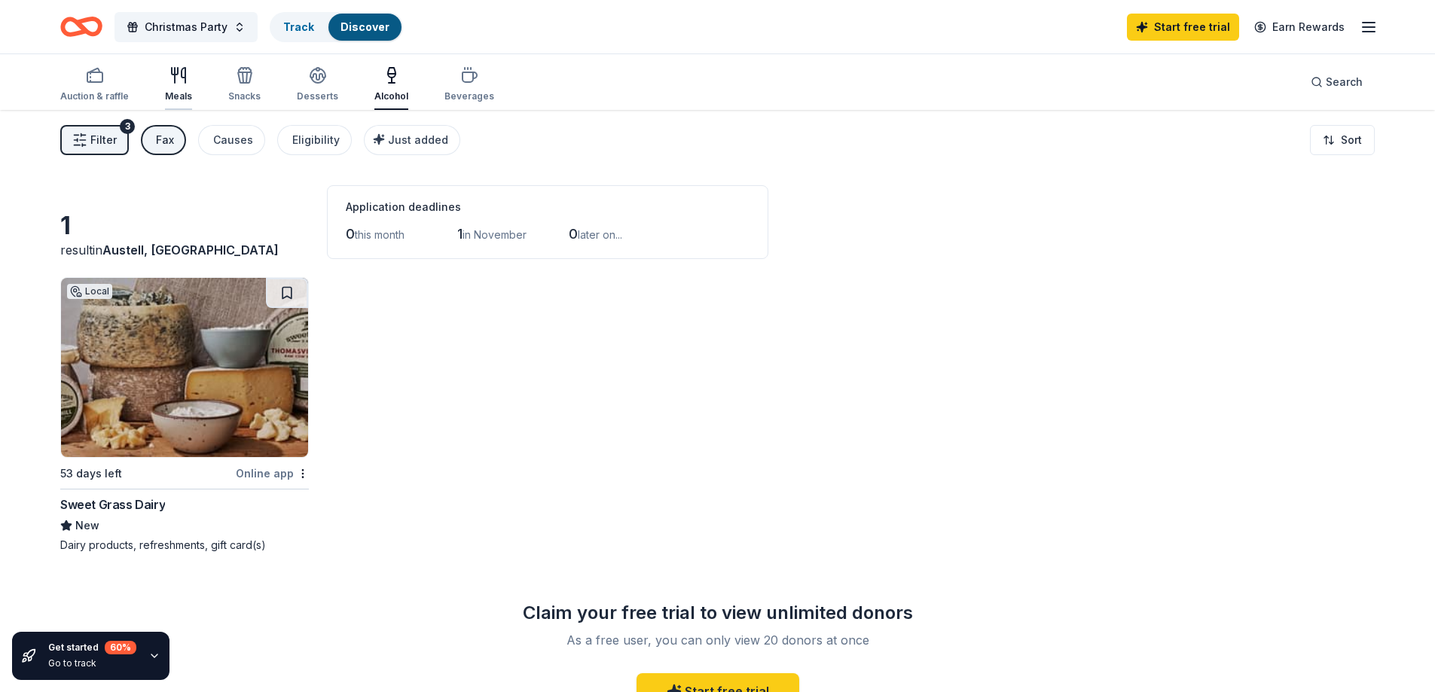
click at [179, 85] on div "Meals" at bounding box center [178, 84] width 27 height 36
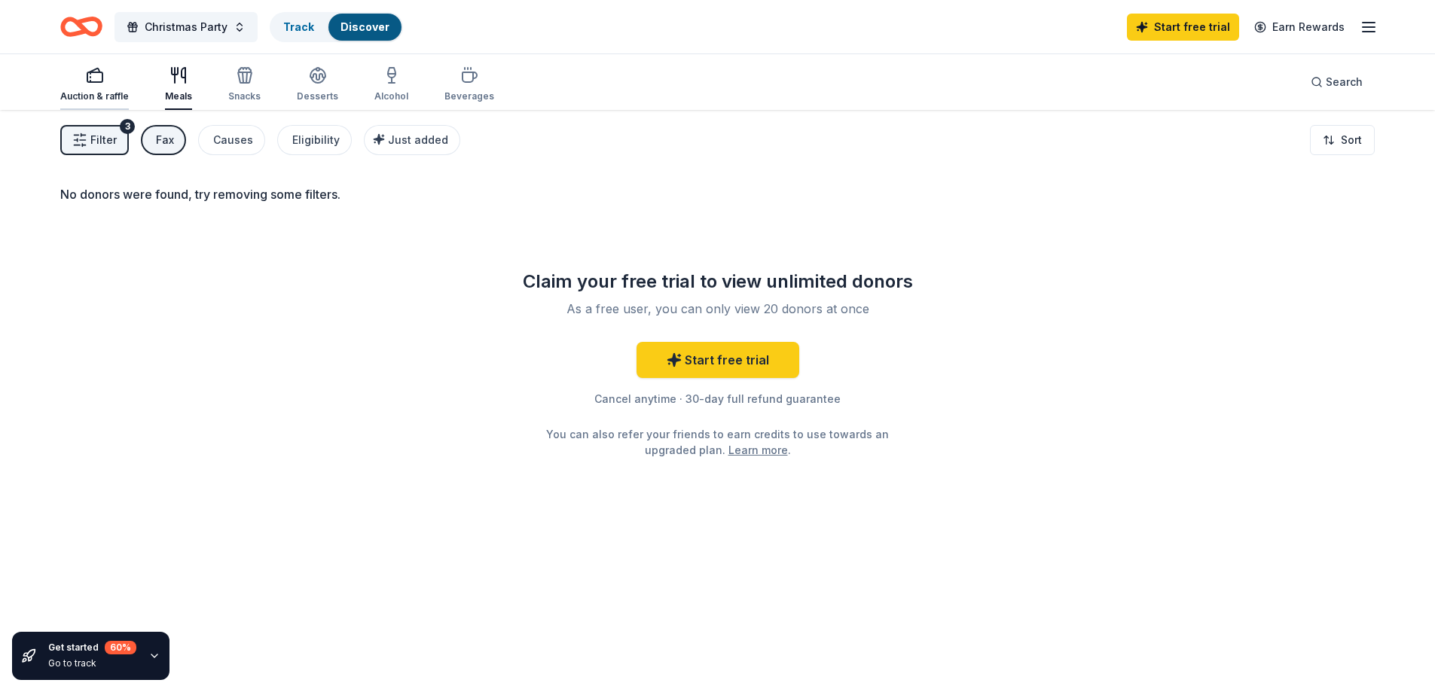
click at [95, 84] on div "Auction & raffle" at bounding box center [94, 84] width 69 height 36
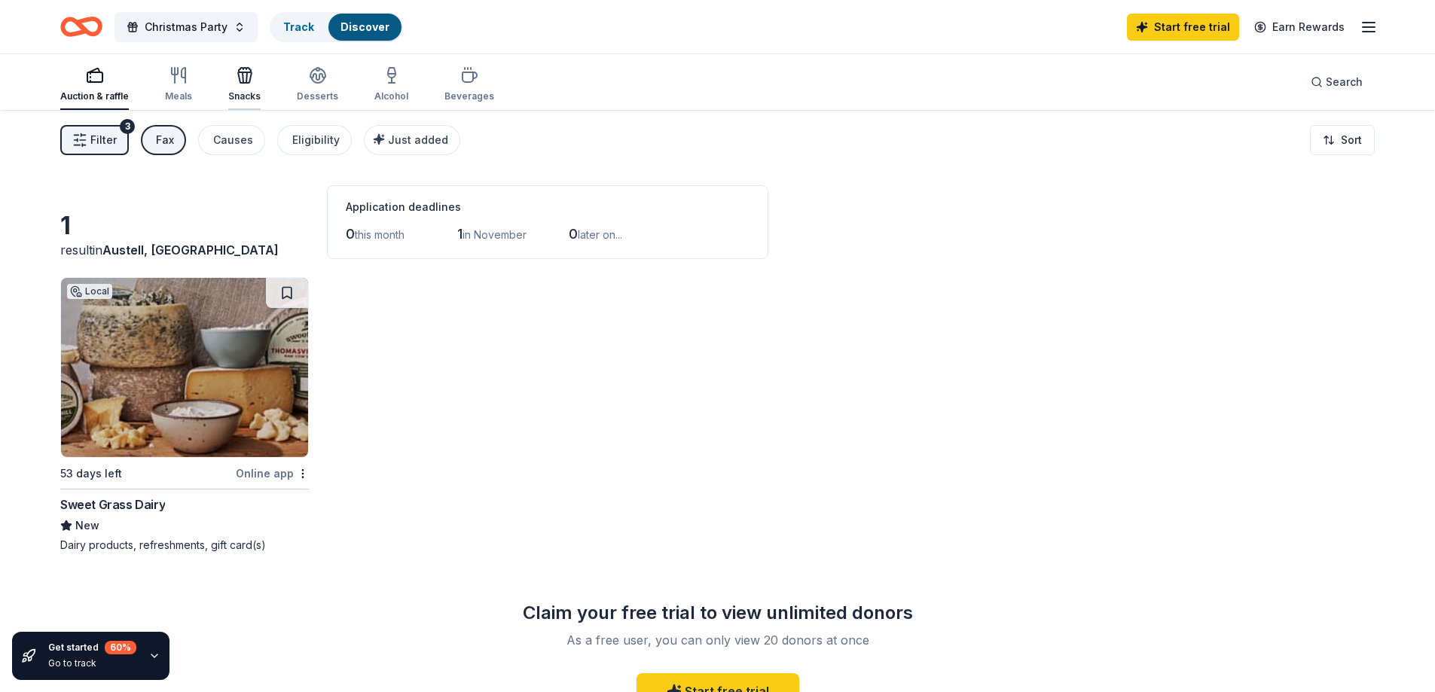
click at [253, 90] on div "Snacks" at bounding box center [244, 96] width 32 height 12
click at [321, 96] on div "Desserts" at bounding box center [317, 96] width 41 height 12
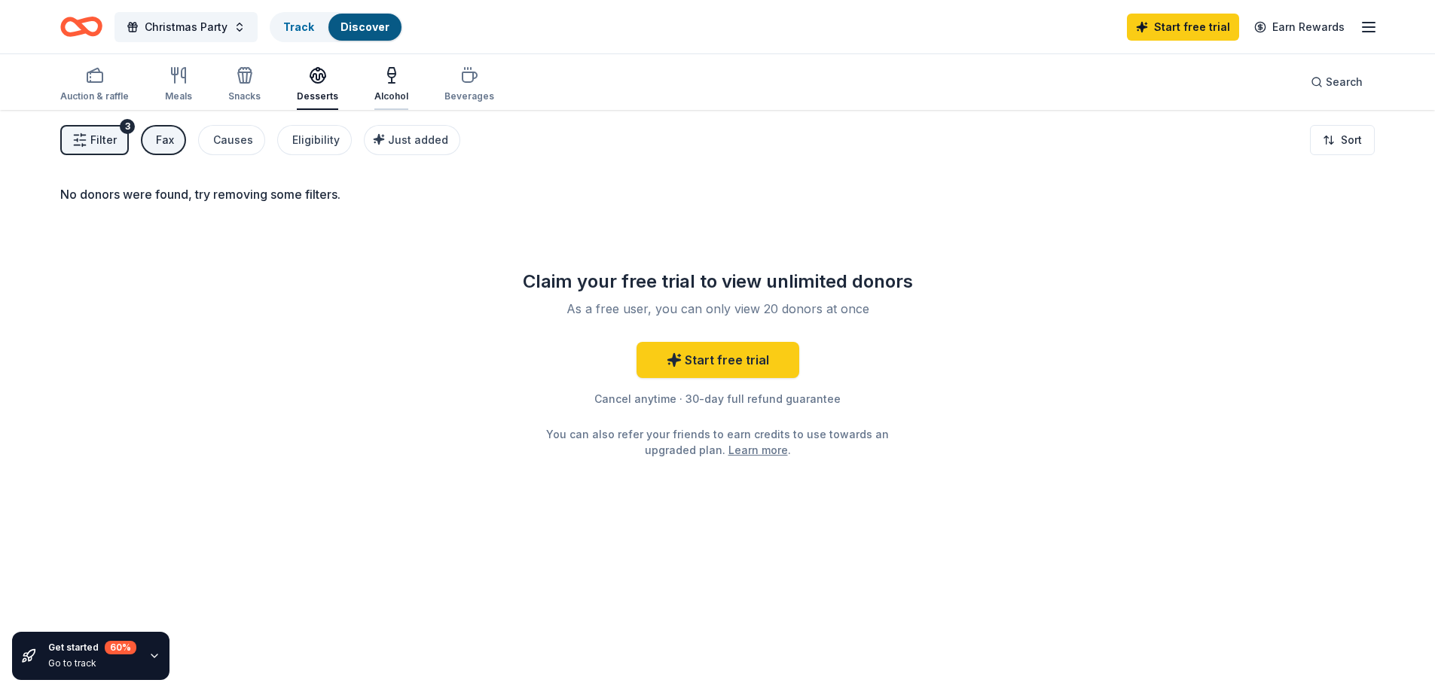
click at [385, 100] on div "Alcohol" at bounding box center [391, 96] width 34 height 12
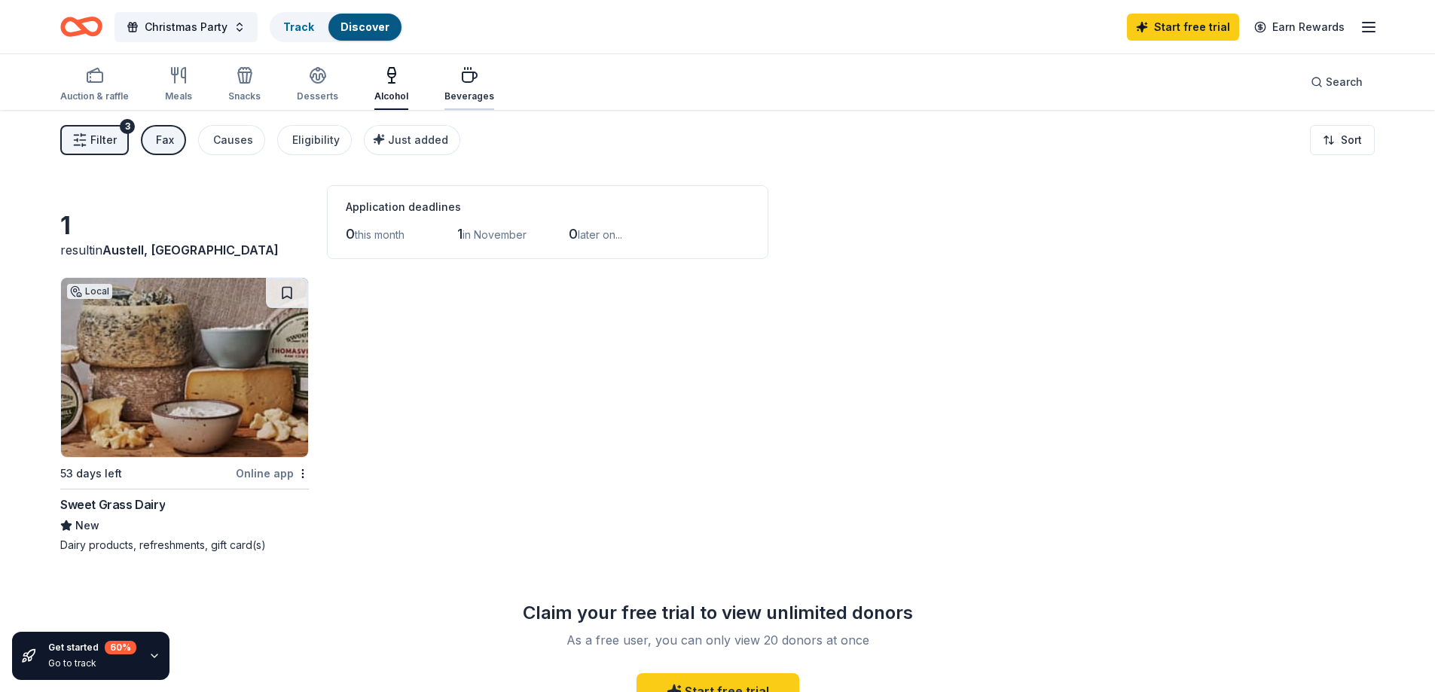
click at [461, 99] on div "Beverages" at bounding box center [469, 96] width 50 height 12
click at [172, 140] on div "Fax" at bounding box center [165, 140] width 18 height 18
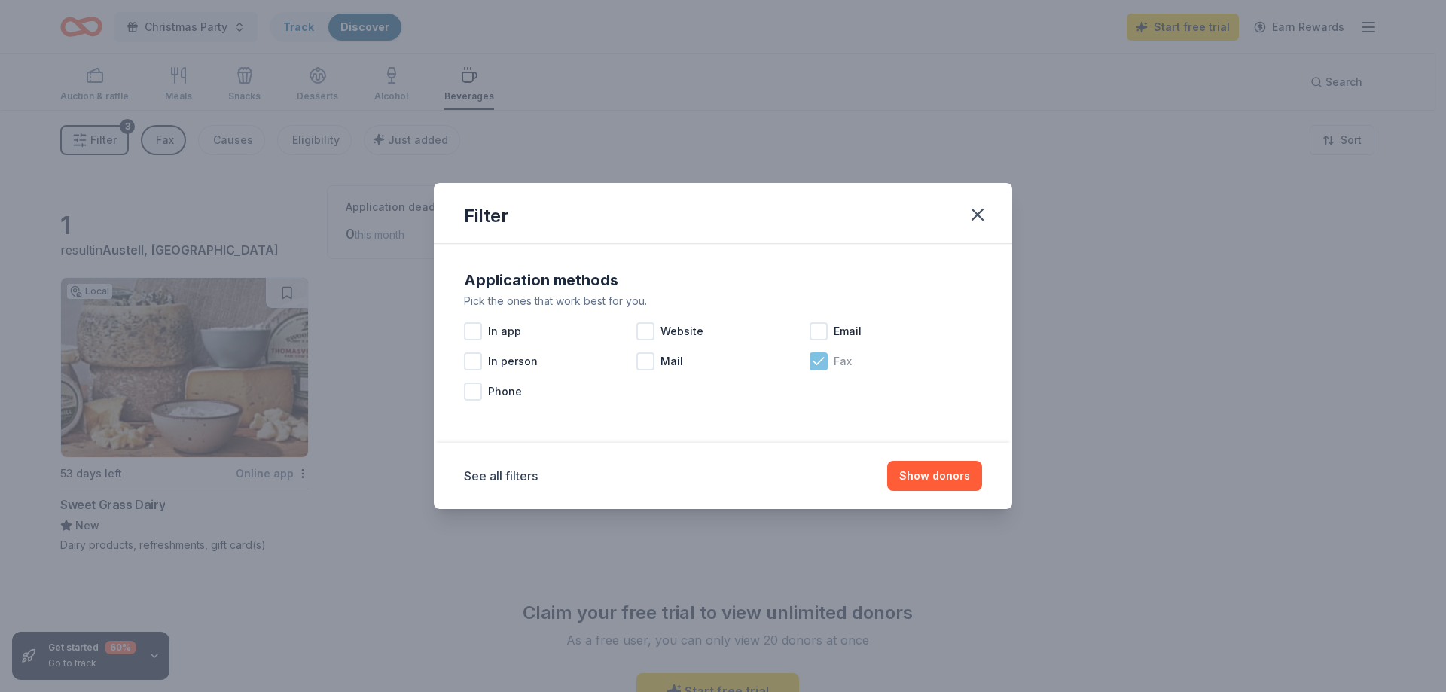
click at [816, 367] on icon at bounding box center [818, 361] width 15 height 15
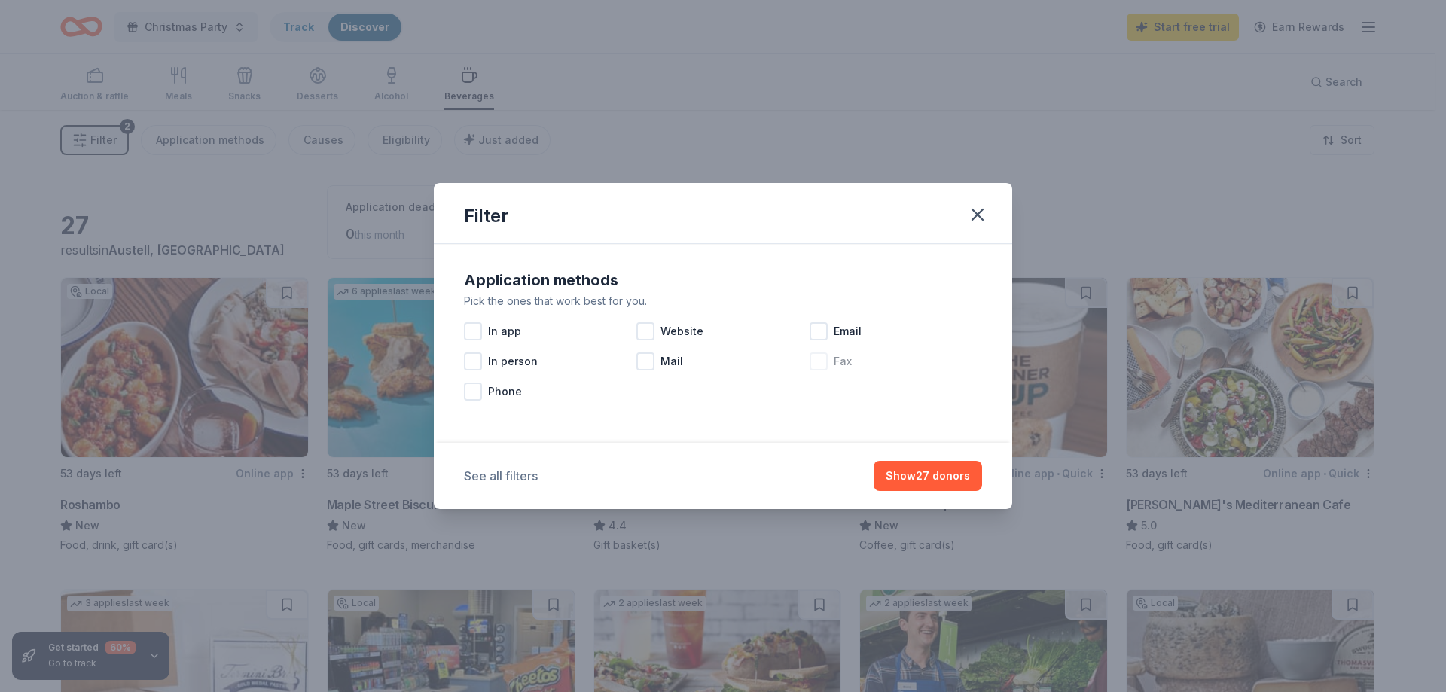
click at [510, 471] on button "See all filters" at bounding box center [501, 476] width 74 height 18
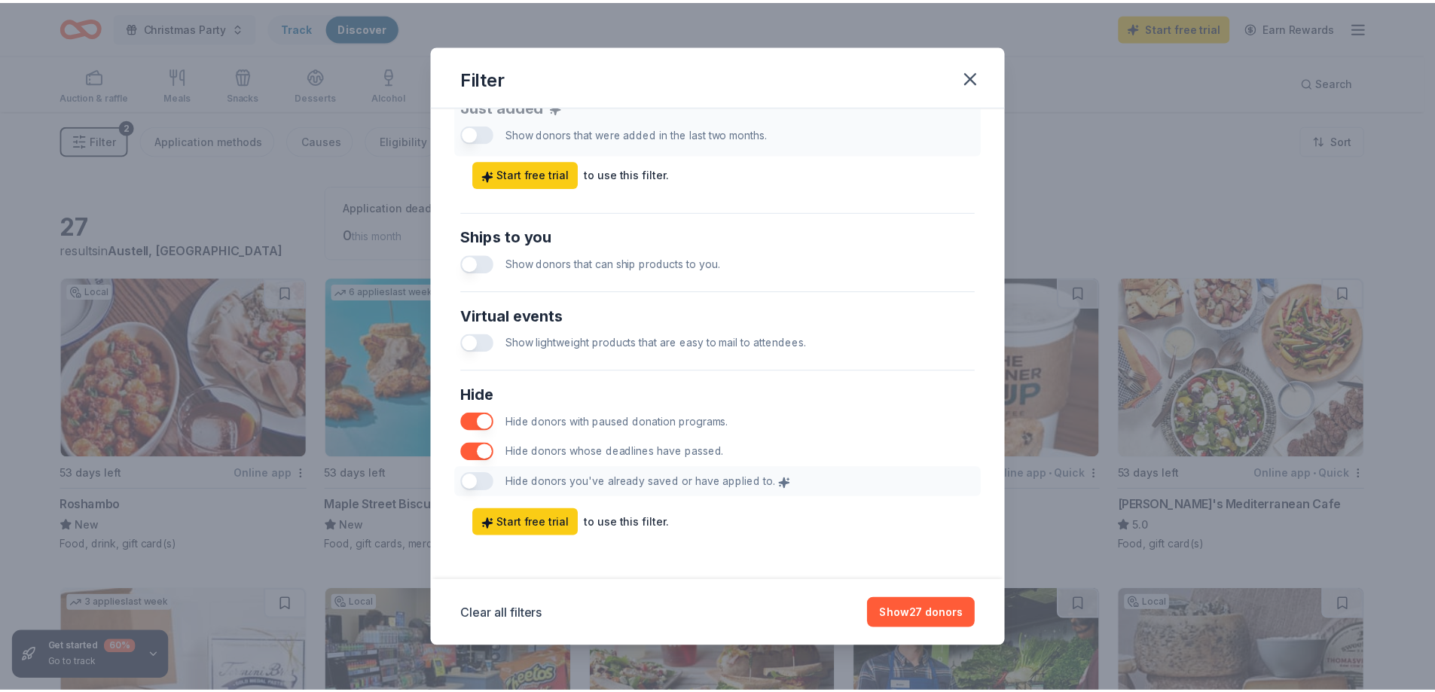
scroll to position [621, 0]
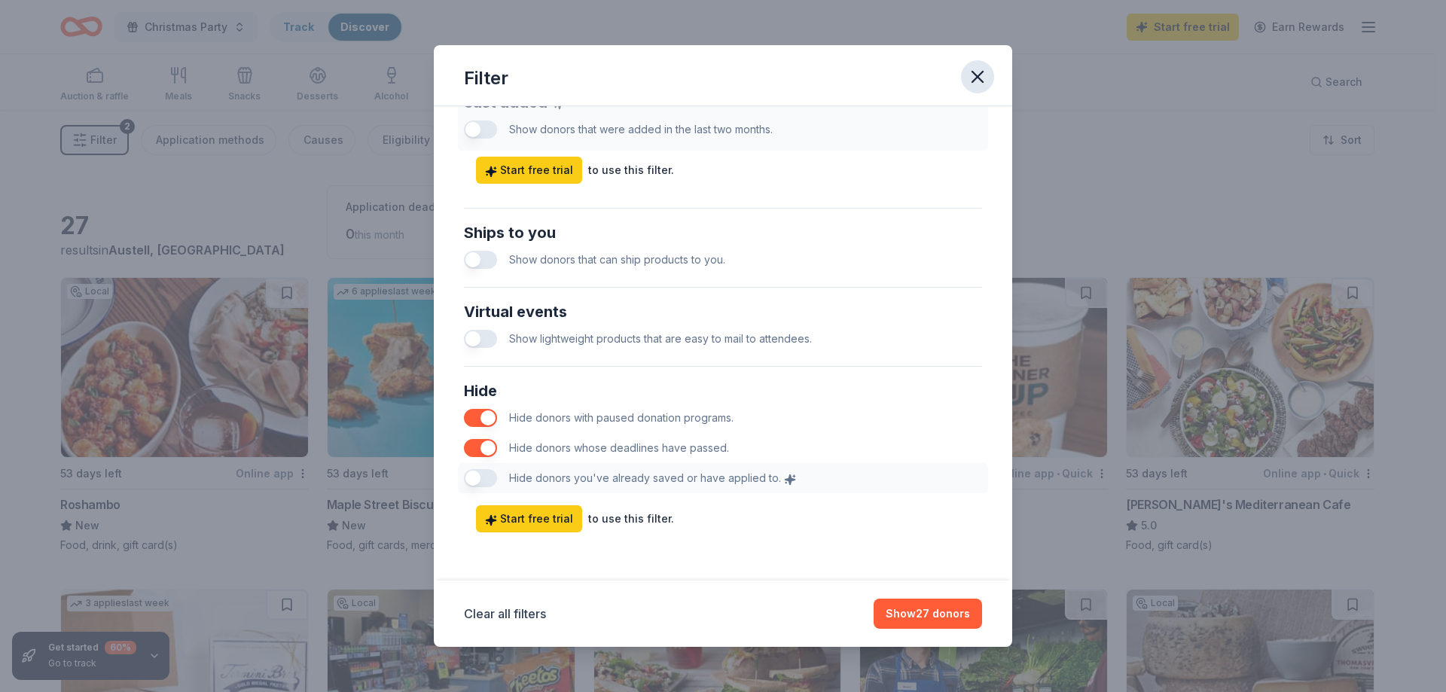
click at [987, 72] on icon "button" at bounding box center [977, 76] width 21 height 21
